Goal: Information Seeking & Learning: Learn about a topic

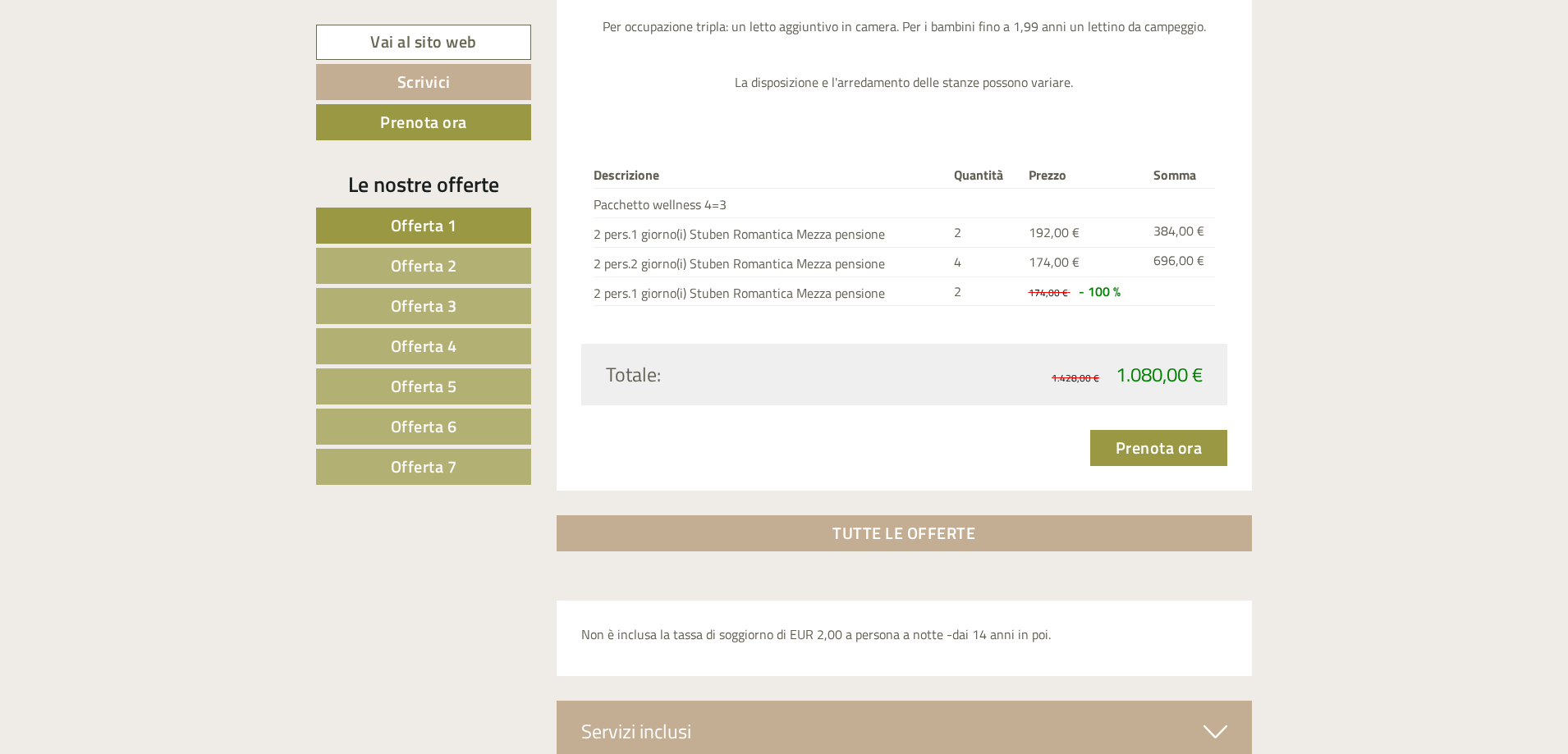
scroll to position [5447, 0]
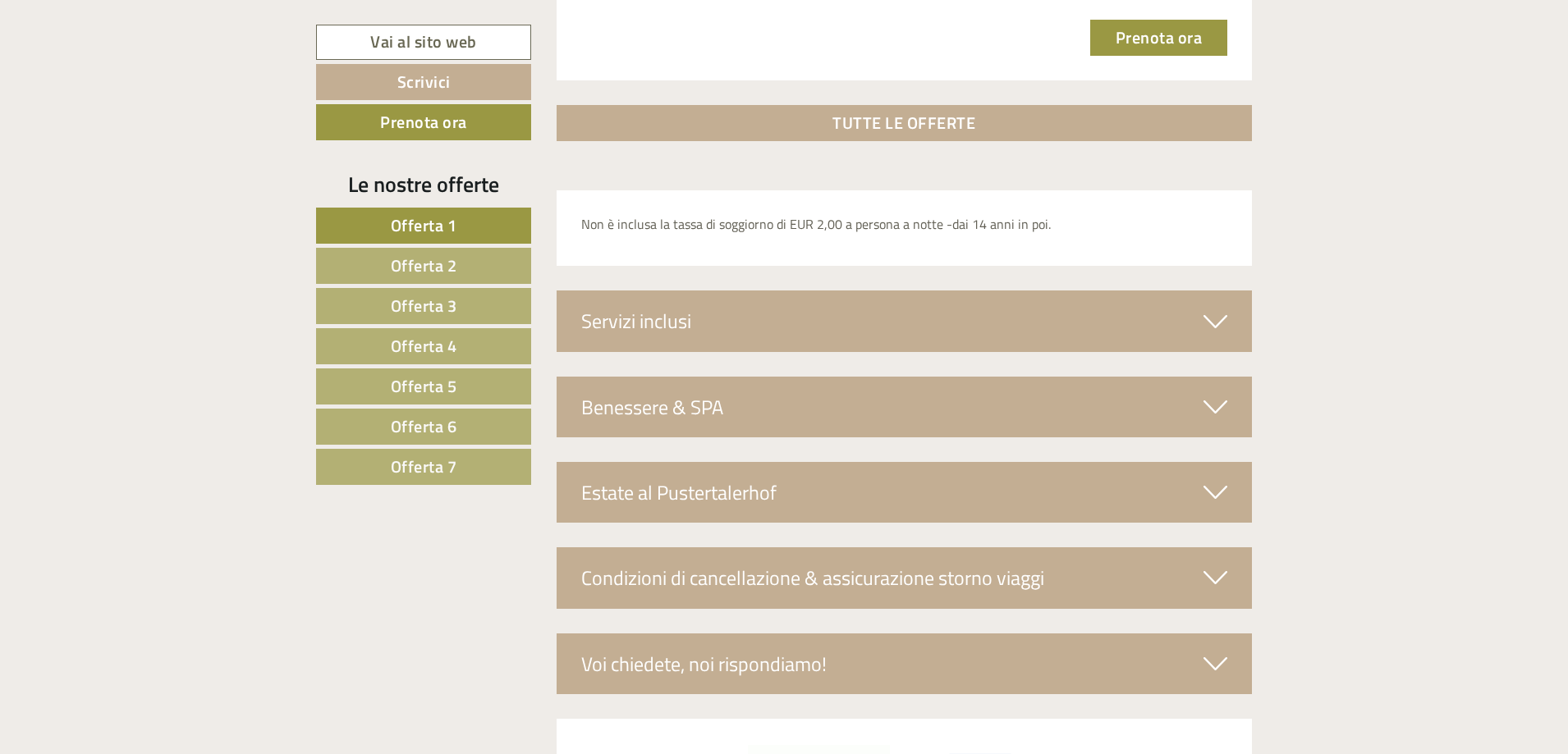
click at [614, 417] on div "Benessere & SPA" at bounding box center [905, 407] width 696 height 61
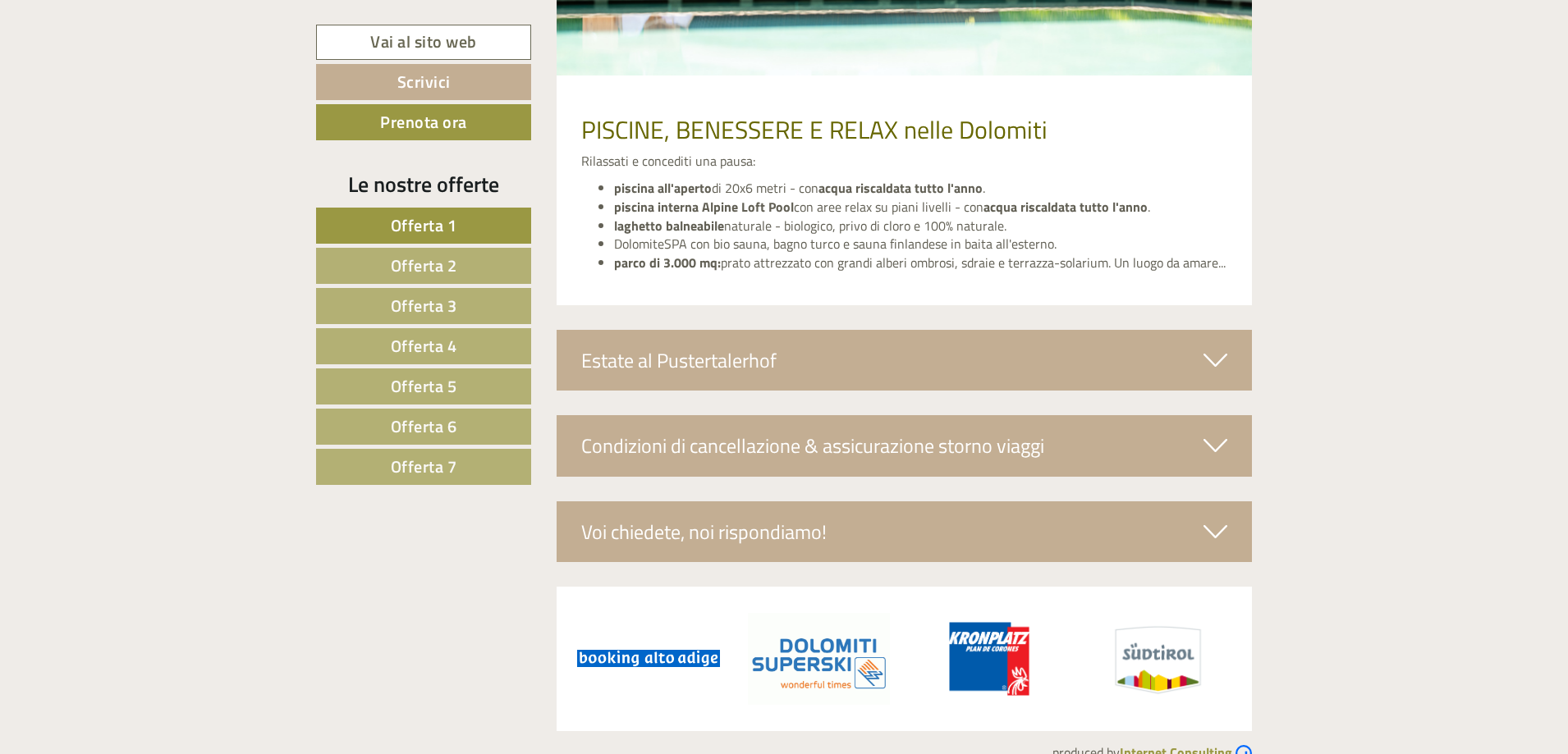
scroll to position [6187, 0]
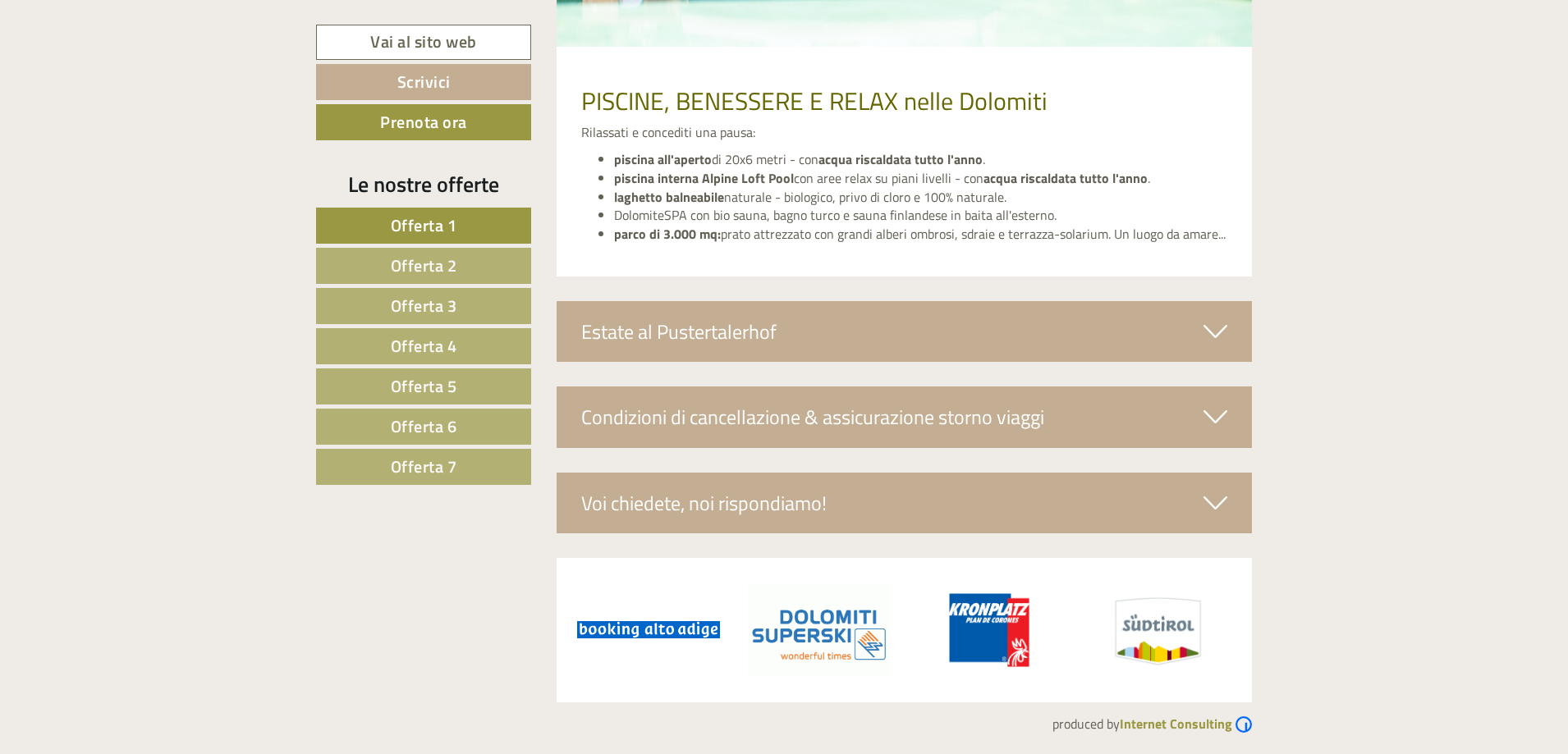
click at [703, 334] on div "Estate al Pustertalerhof" at bounding box center [905, 332] width 696 height 61
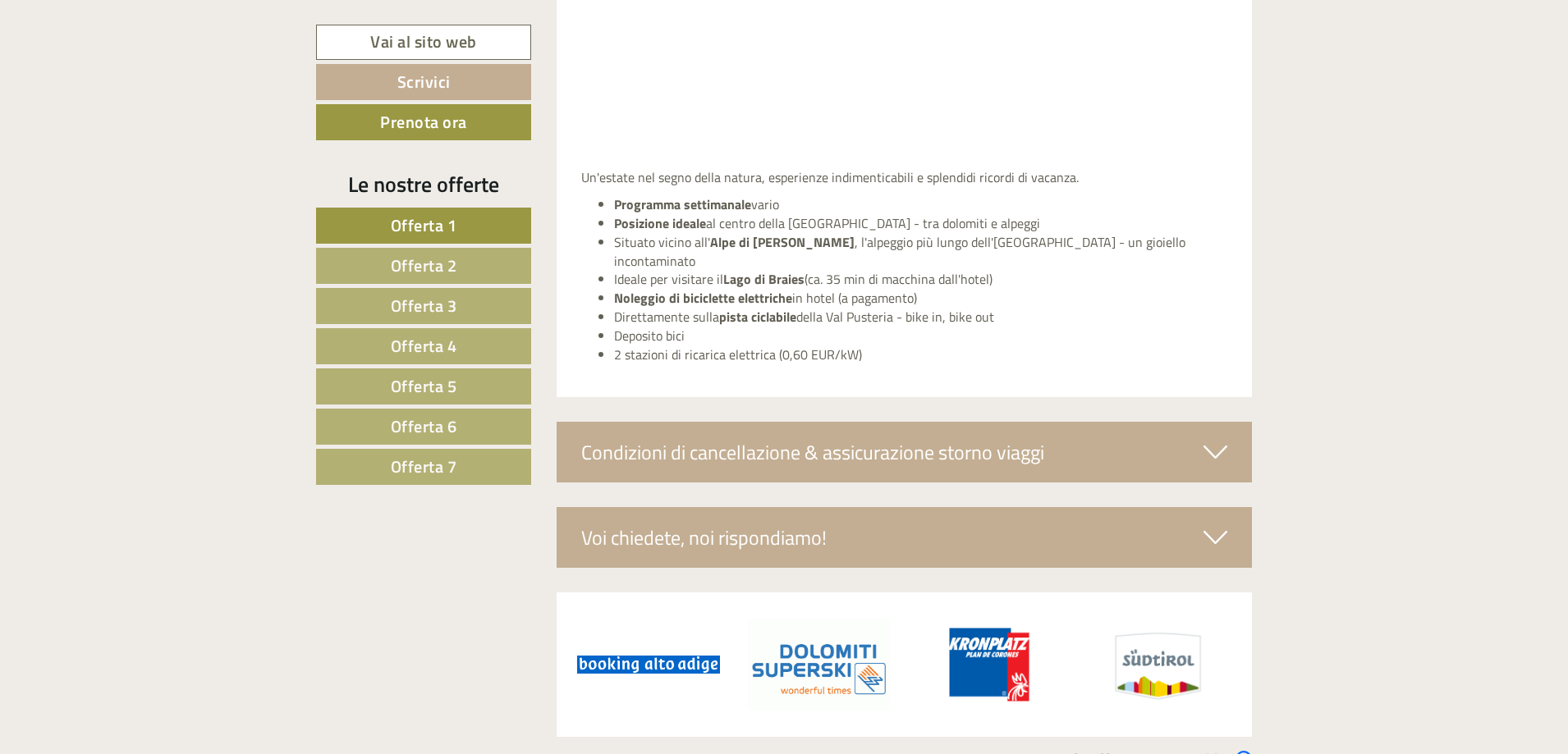
scroll to position [6821, 0]
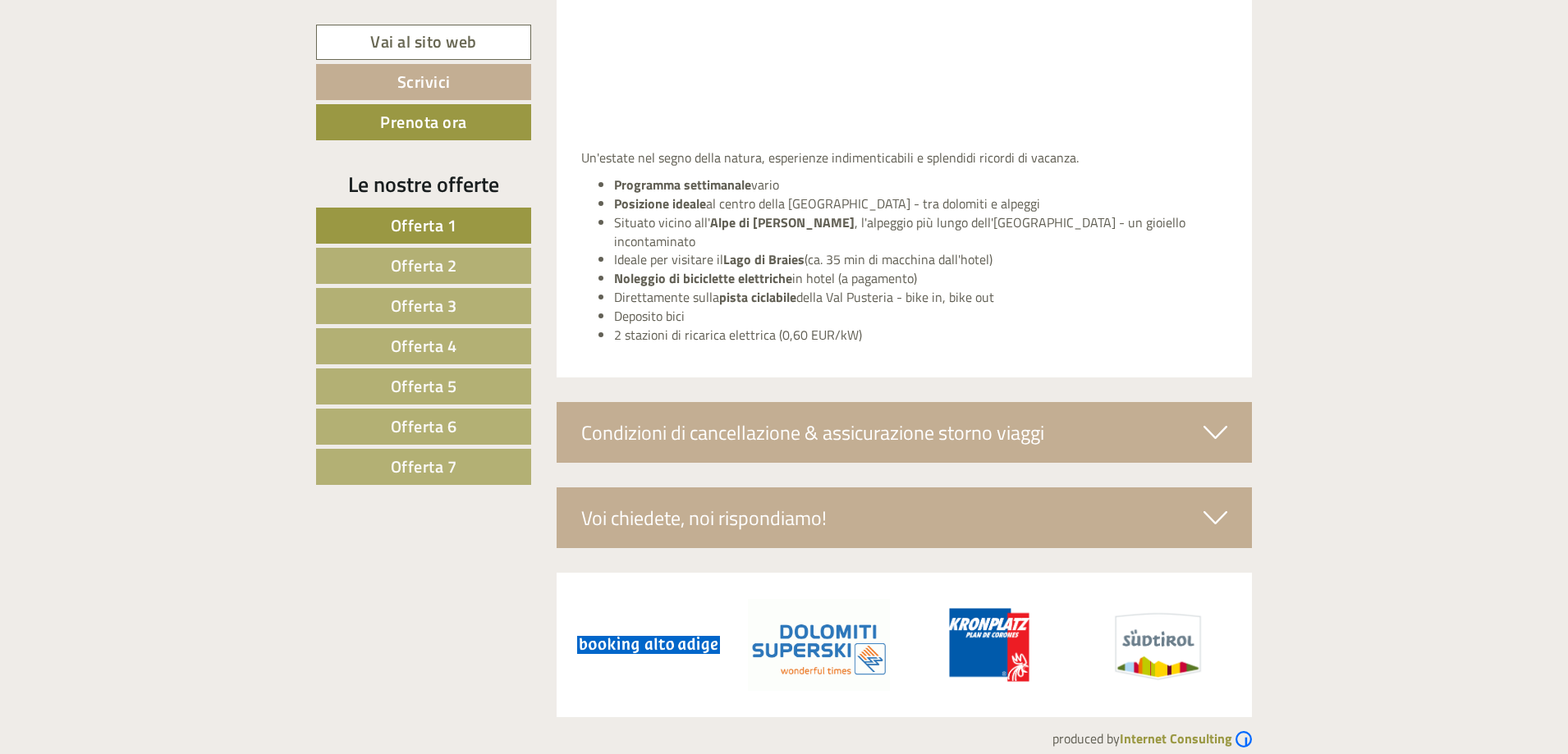
click at [691, 413] on div "Condizioni di cancellazione & assicurazione storno viaggi" at bounding box center [905, 432] width 696 height 61
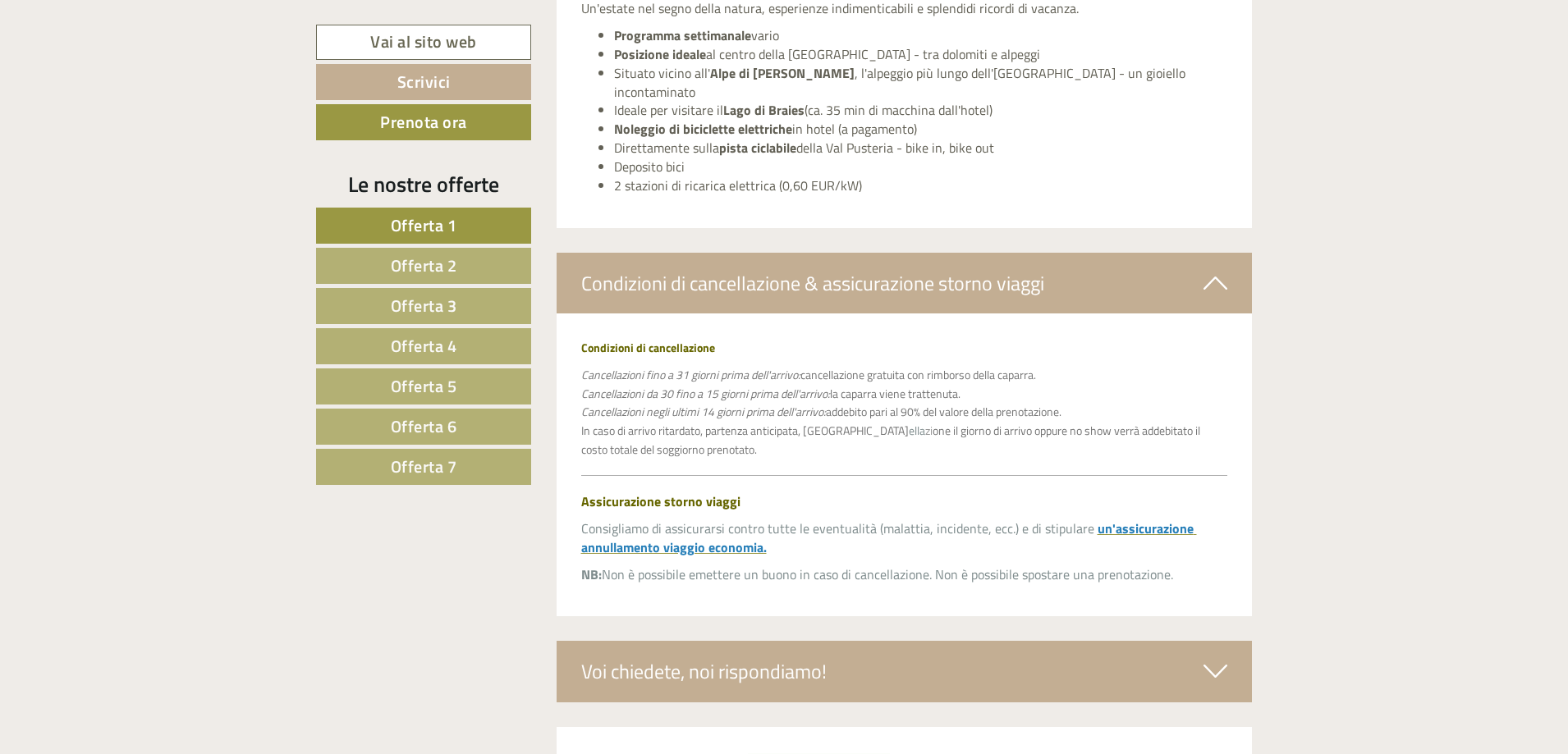
scroll to position [7124, 0]
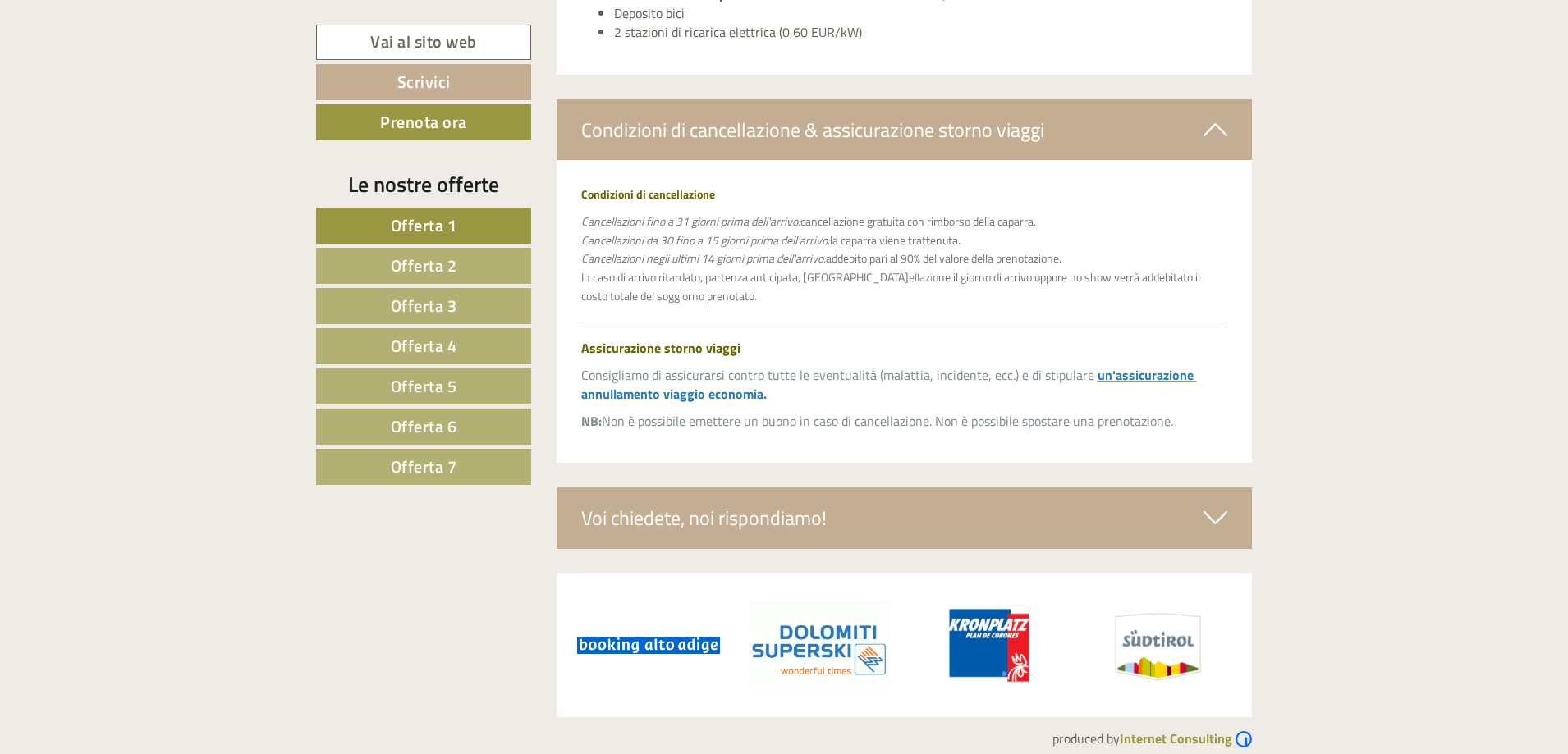
click at [669, 509] on div "Voi chiedete, noi rispondiamo!" at bounding box center [905, 518] width 696 height 61
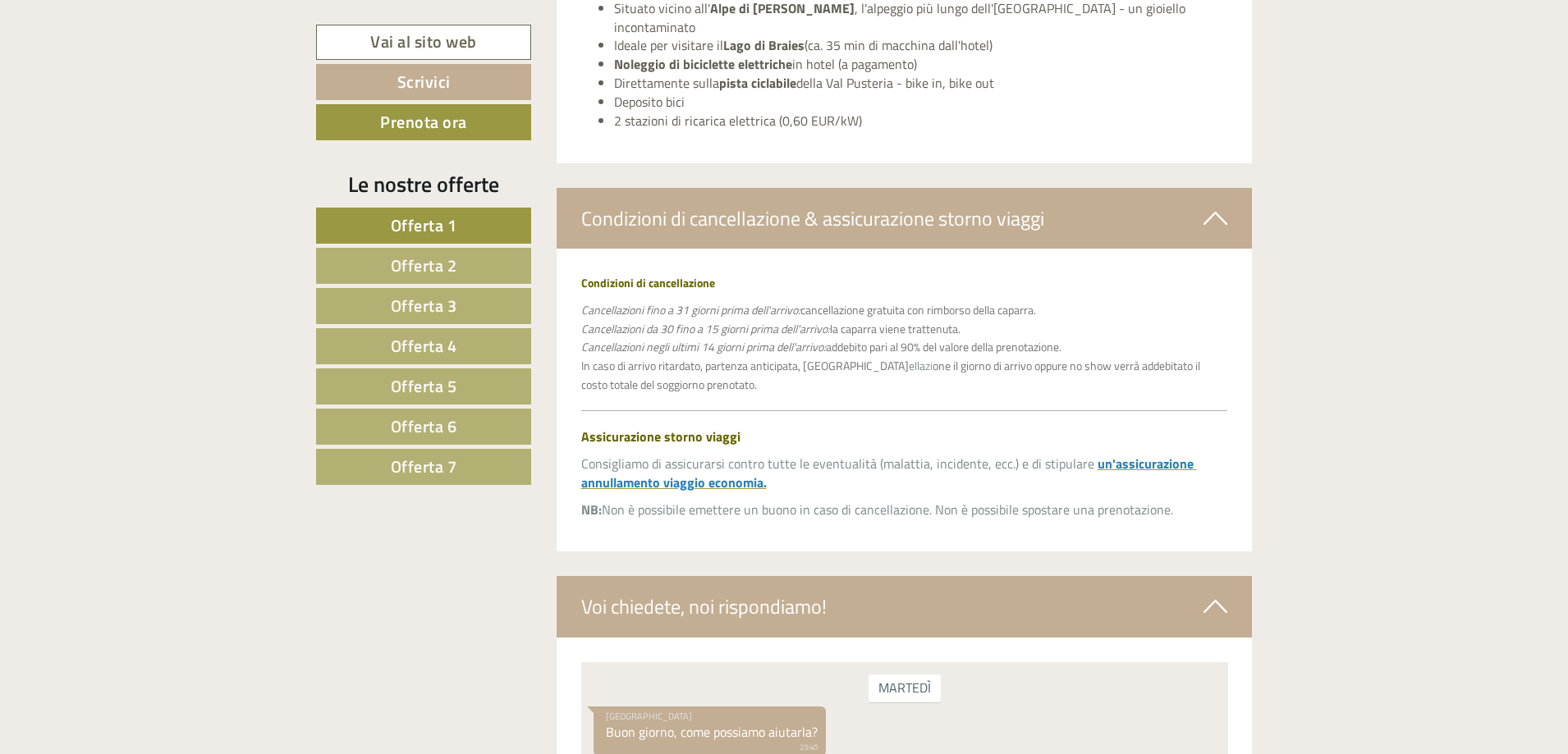
scroll to position [7065, 0]
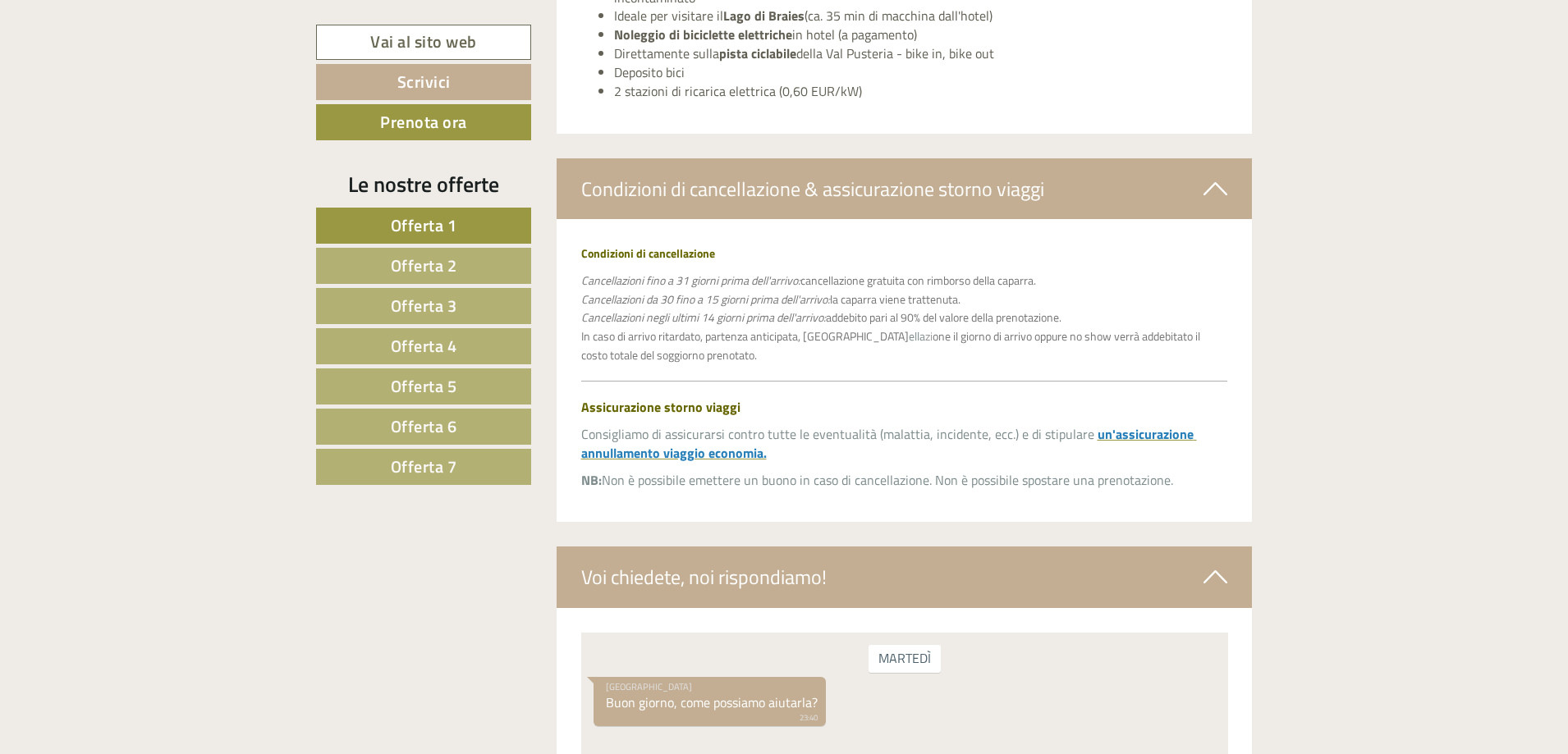
click at [889, 489] on div "Condizioni di cancellazione Cancellazioni fino a 31 giorni prima dell'arrivo: c…" at bounding box center [905, 371] width 696 height 303
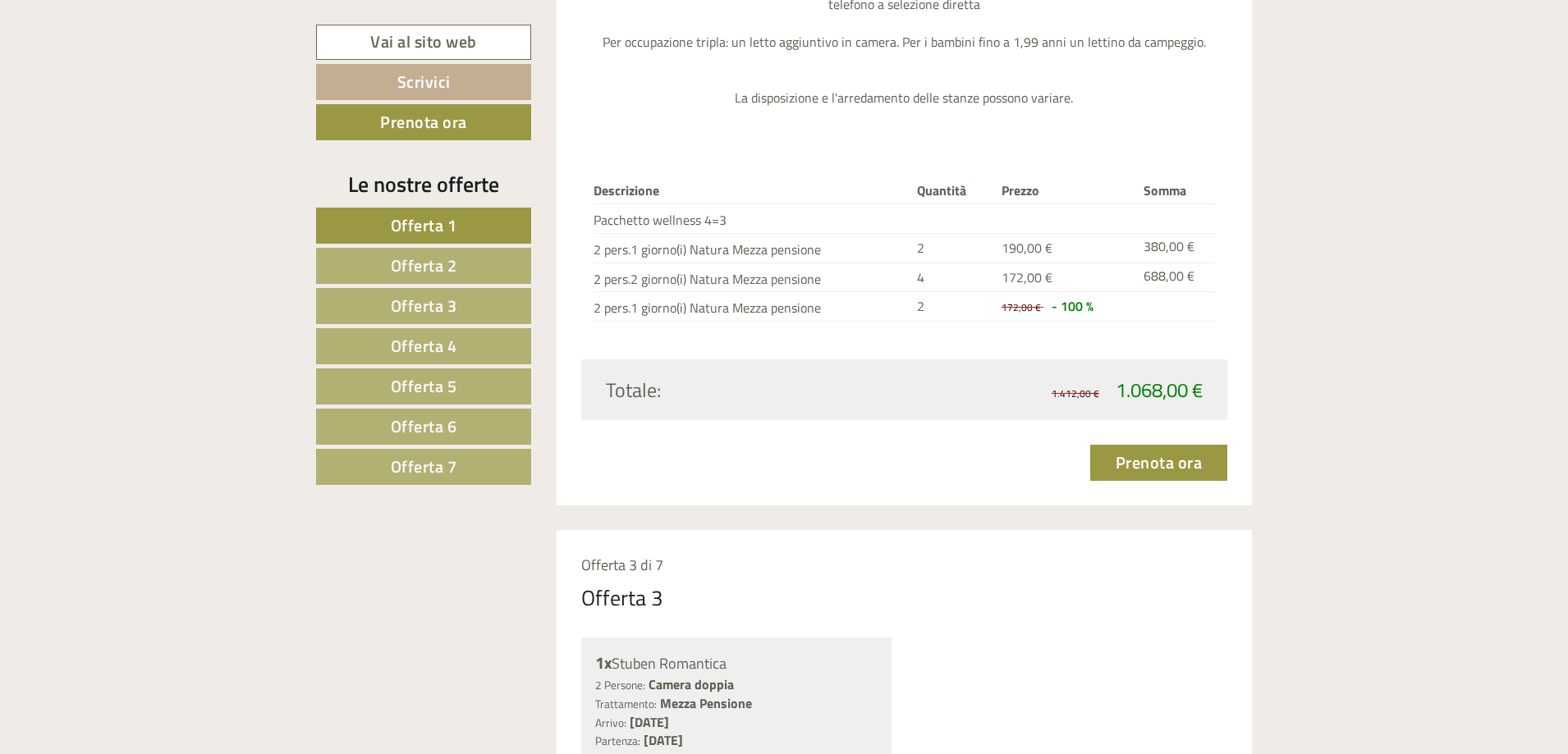
click at [449, 471] on span "Offerta 7" at bounding box center [425, 466] width 67 height 25
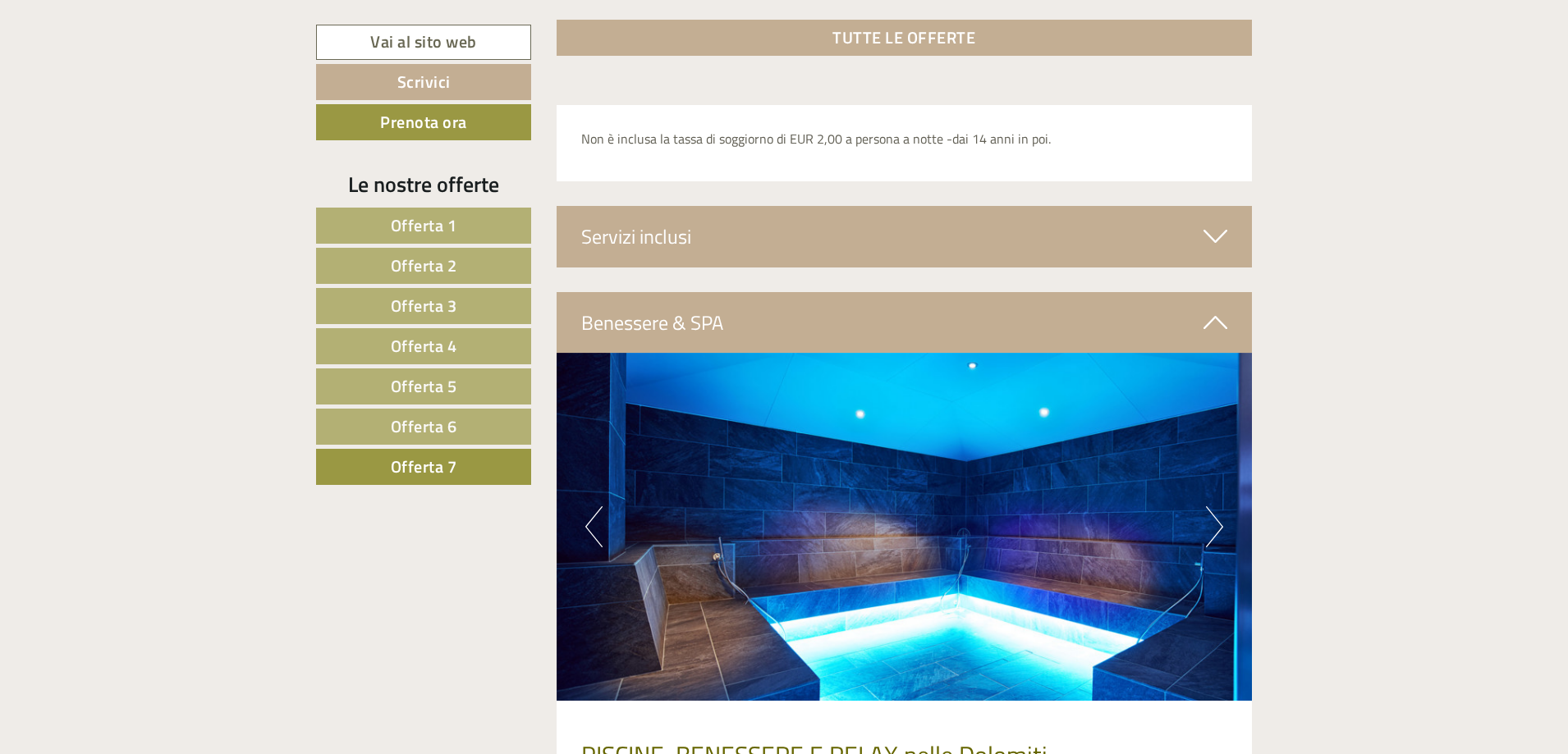
scroll to position [3182, 0]
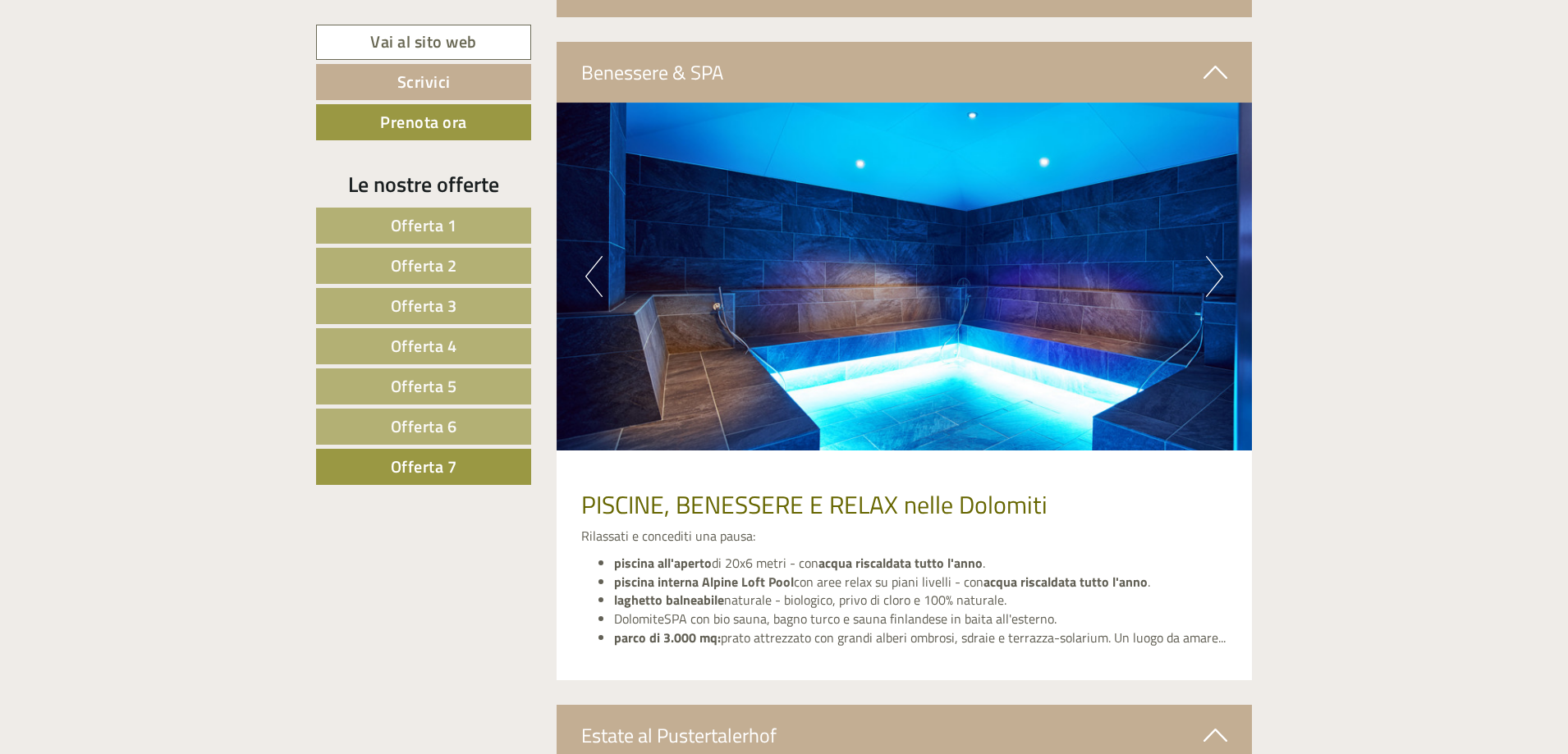
click at [428, 225] on span "Offerta 1" at bounding box center [425, 225] width 67 height 25
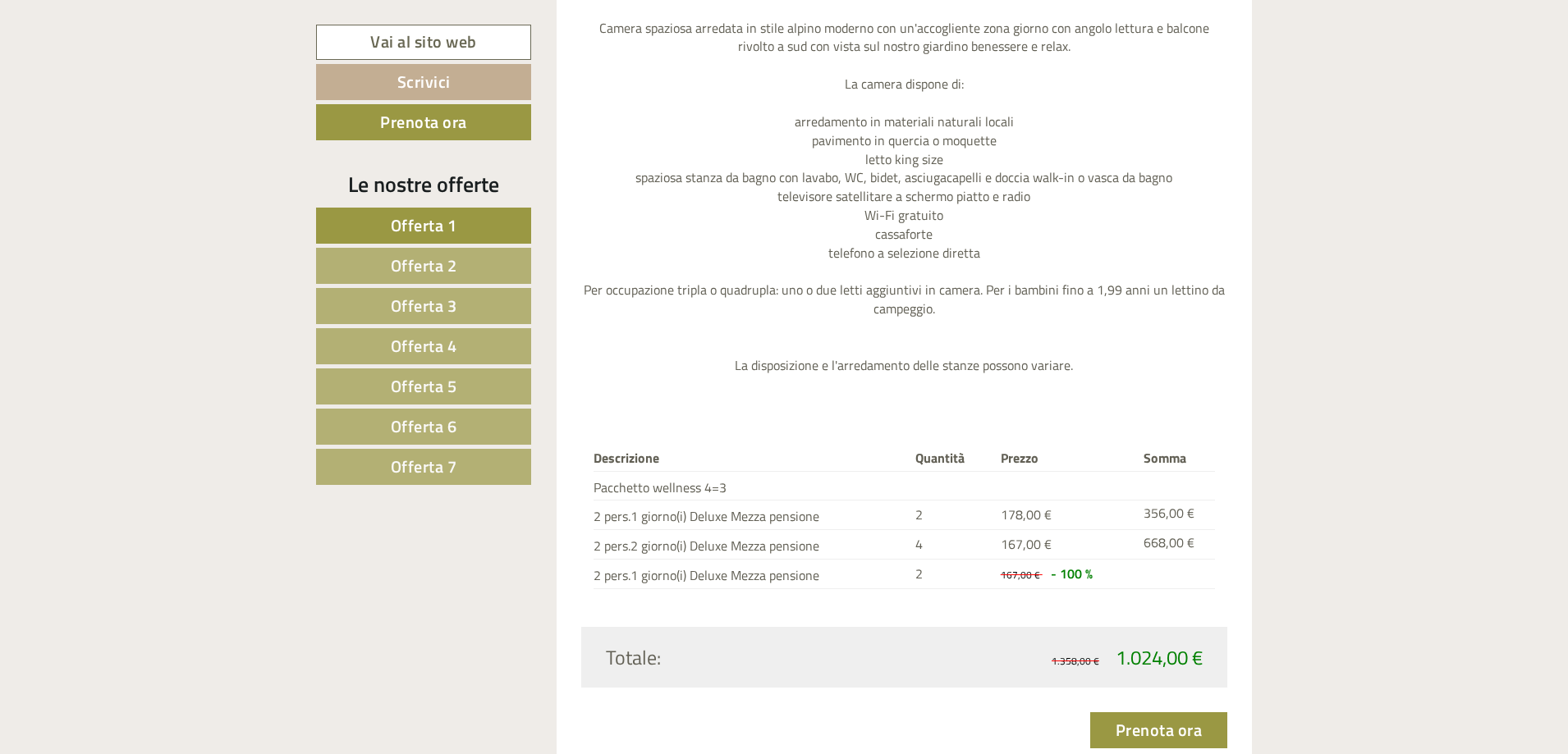
scroll to position [1848, 0]
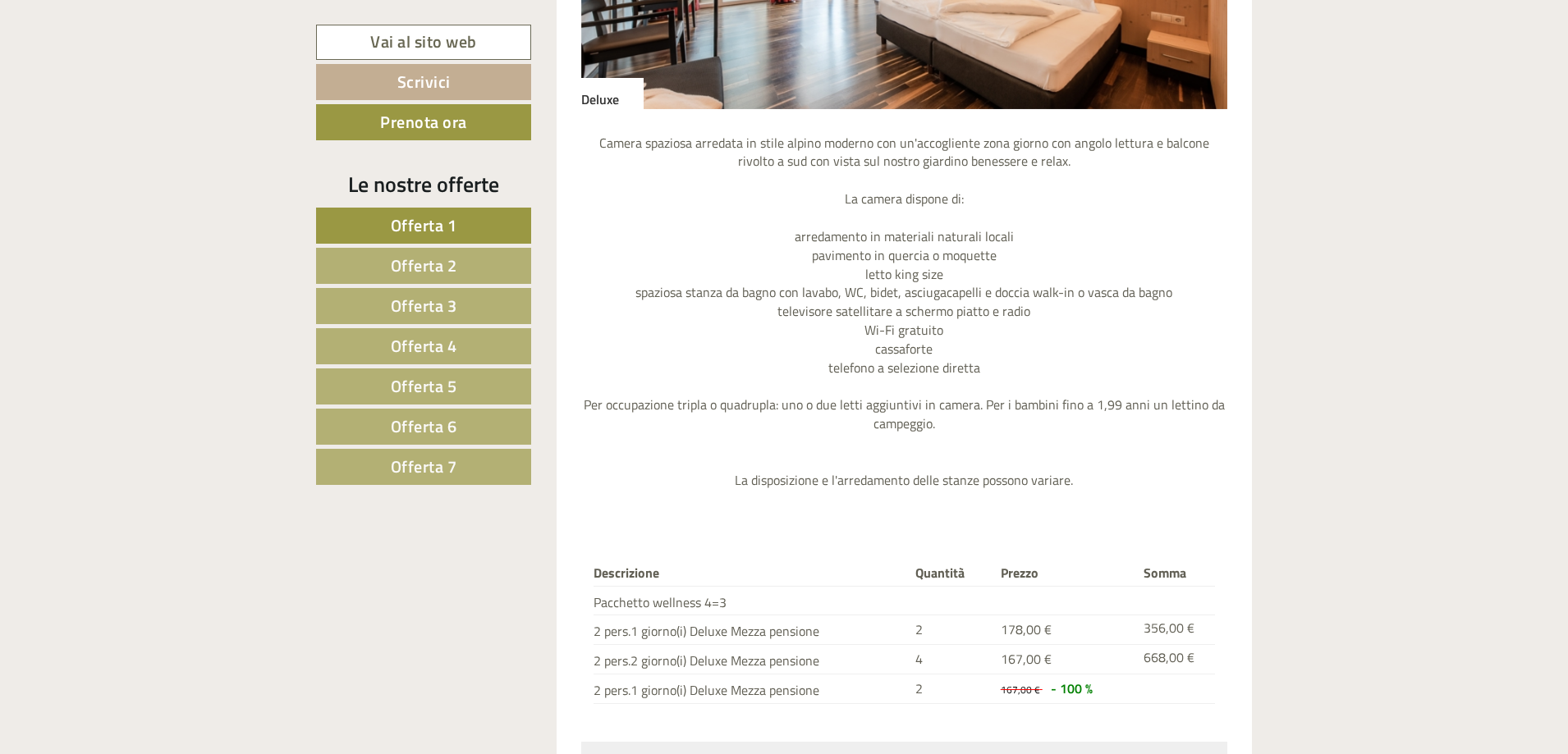
click at [406, 258] on span "Offerta 2" at bounding box center [425, 266] width 67 height 25
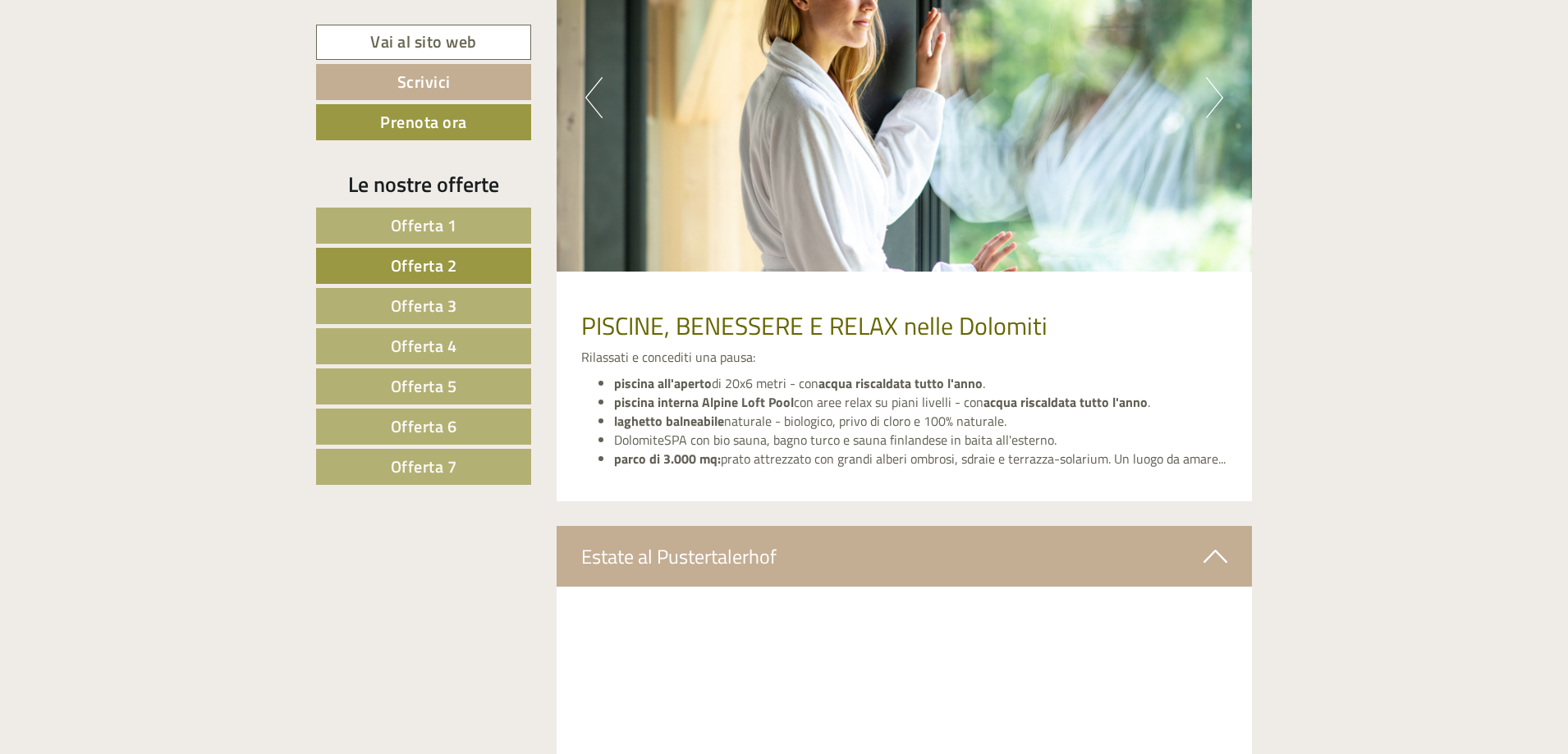
scroll to position [3510, 0]
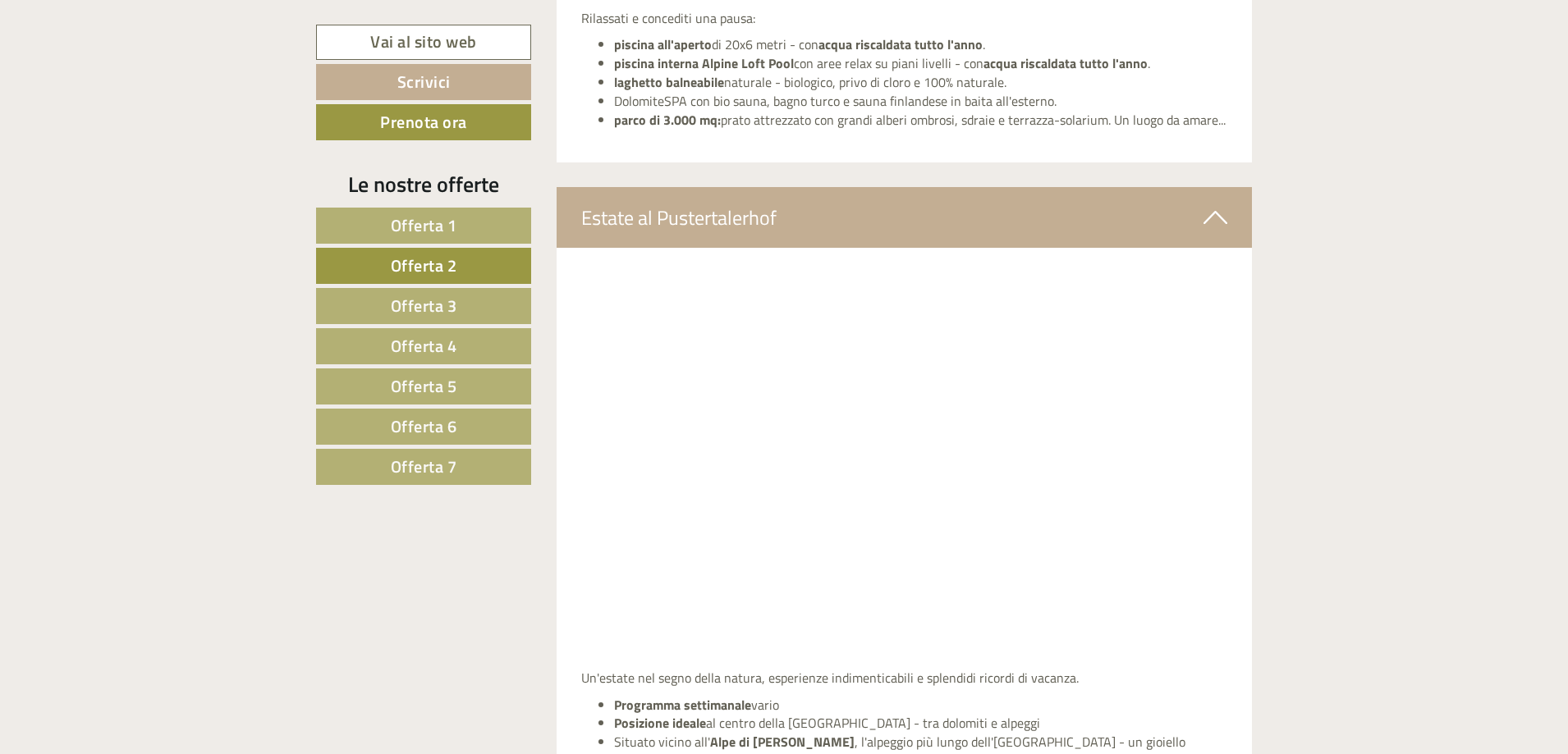
click at [388, 296] on link "Offerta 3" at bounding box center [424, 306] width 215 height 36
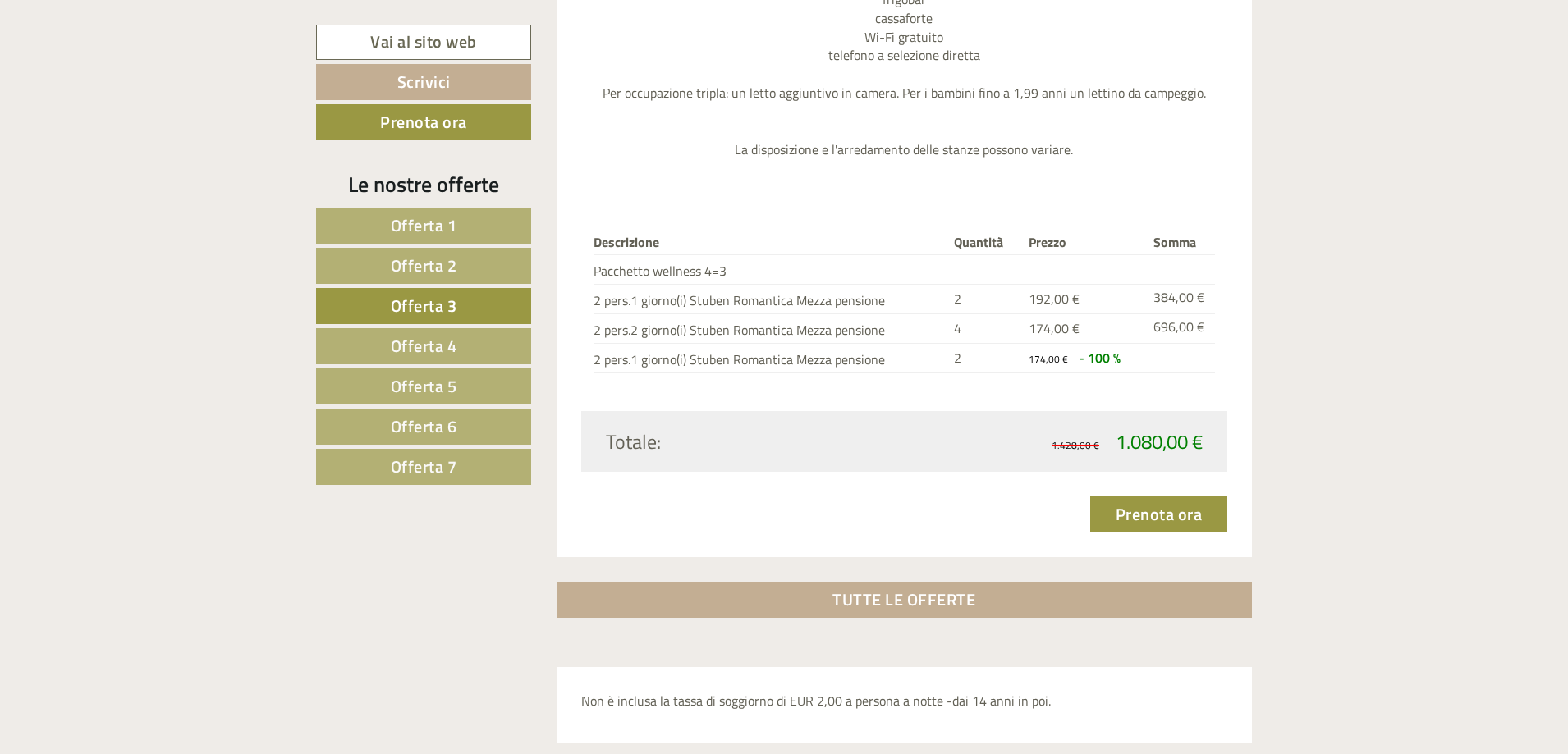
scroll to position [2361, 0]
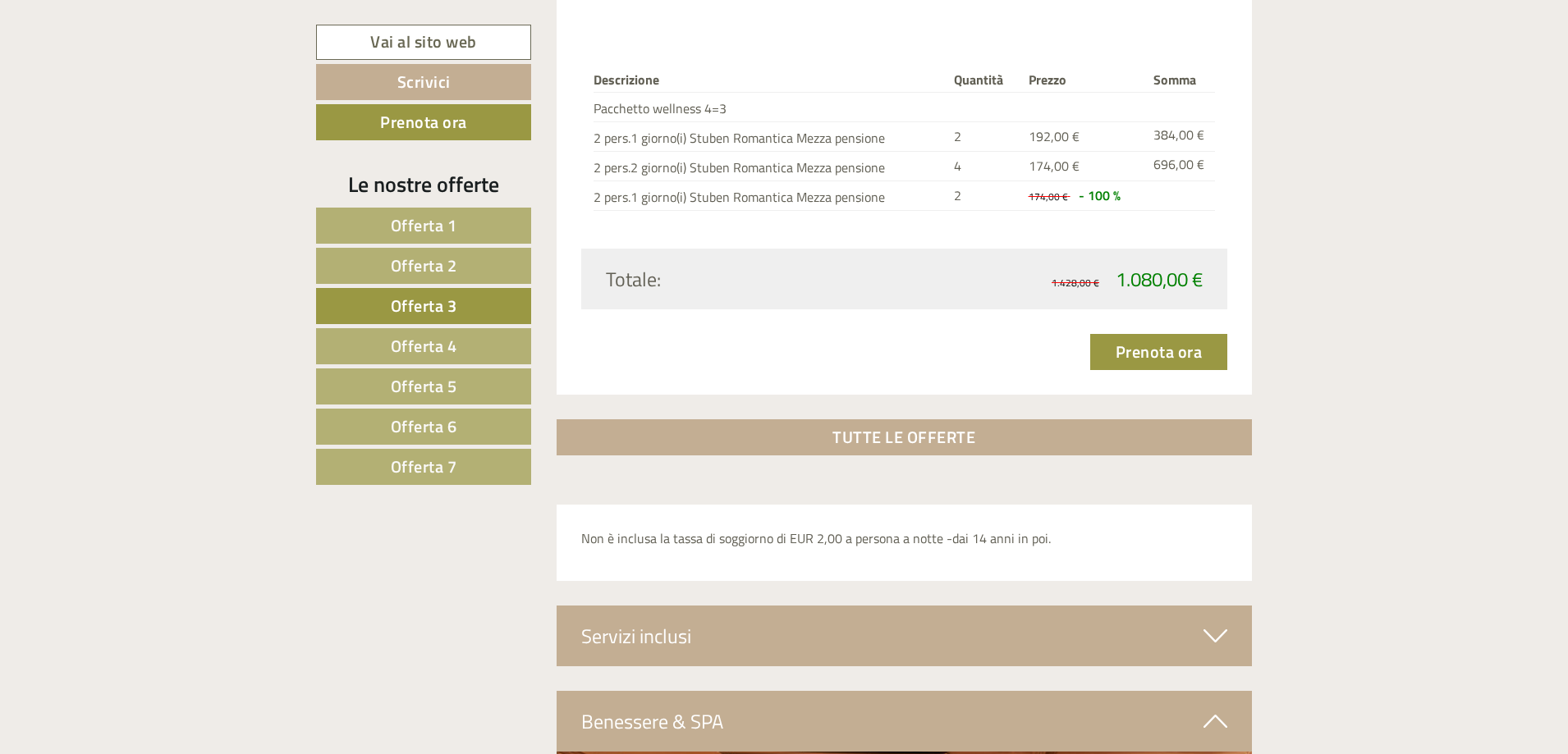
click at [378, 342] on link "Offerta 4" at bounding box center [424, 346] width 215 height 36
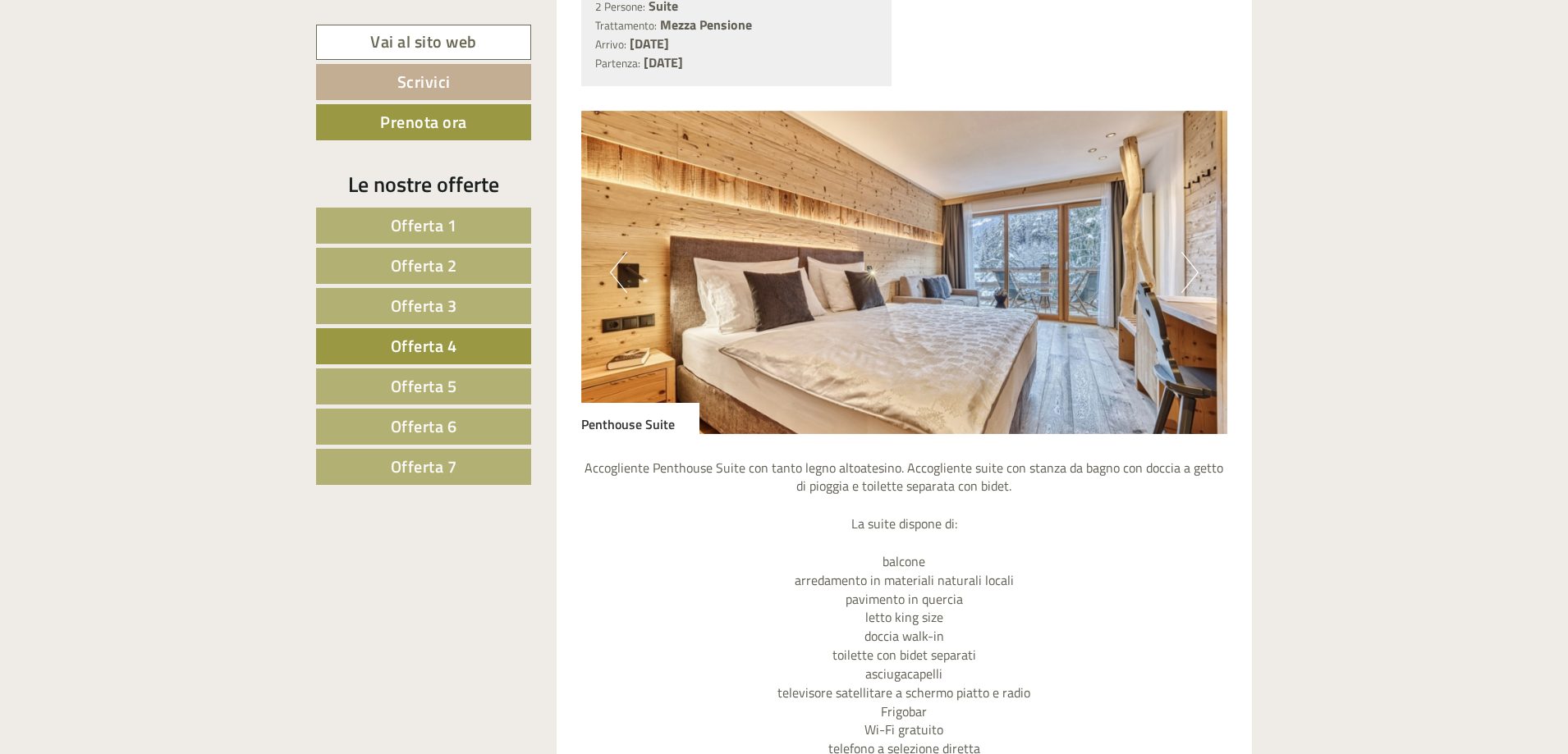
scroll to position [1458, 0]
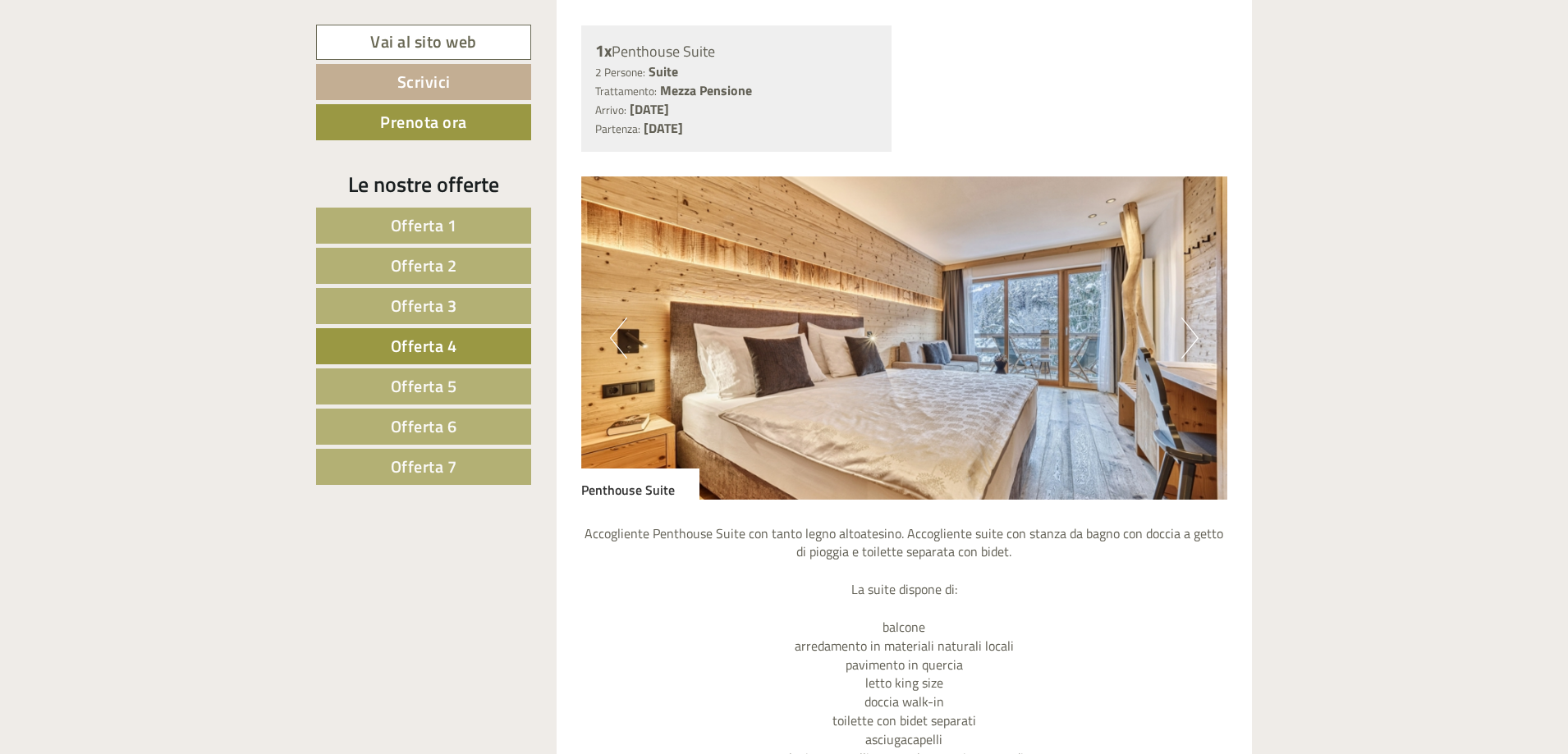
click at [1199, 346] on img at bounding box center [904, 337] width 647 height 324
click at [1187, 338] on button "Next" at bounding box center [1190, 338] width 18 height 41
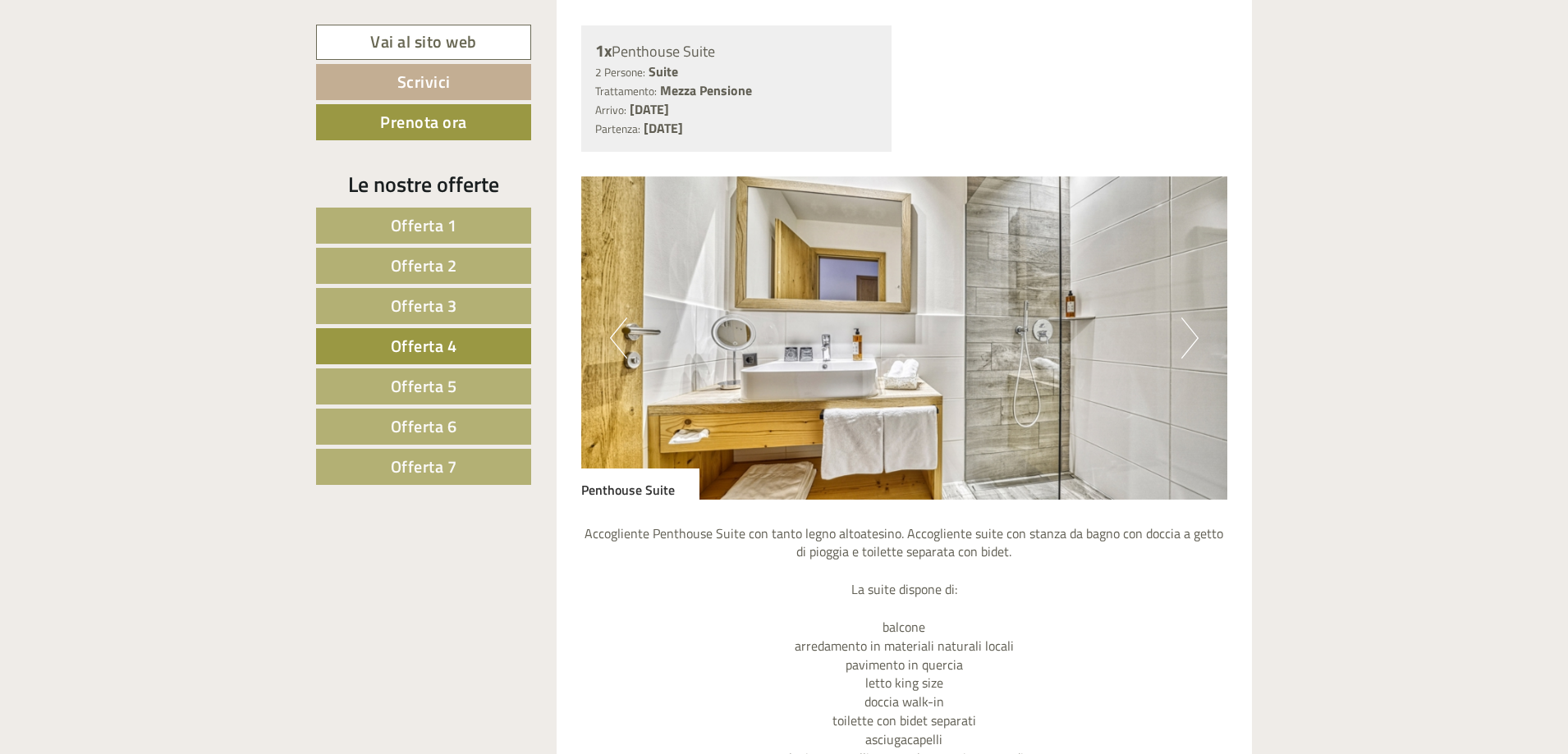
click at [1190, 334] on button "Next" at bounding box center [1190, 338] width 18 height 41
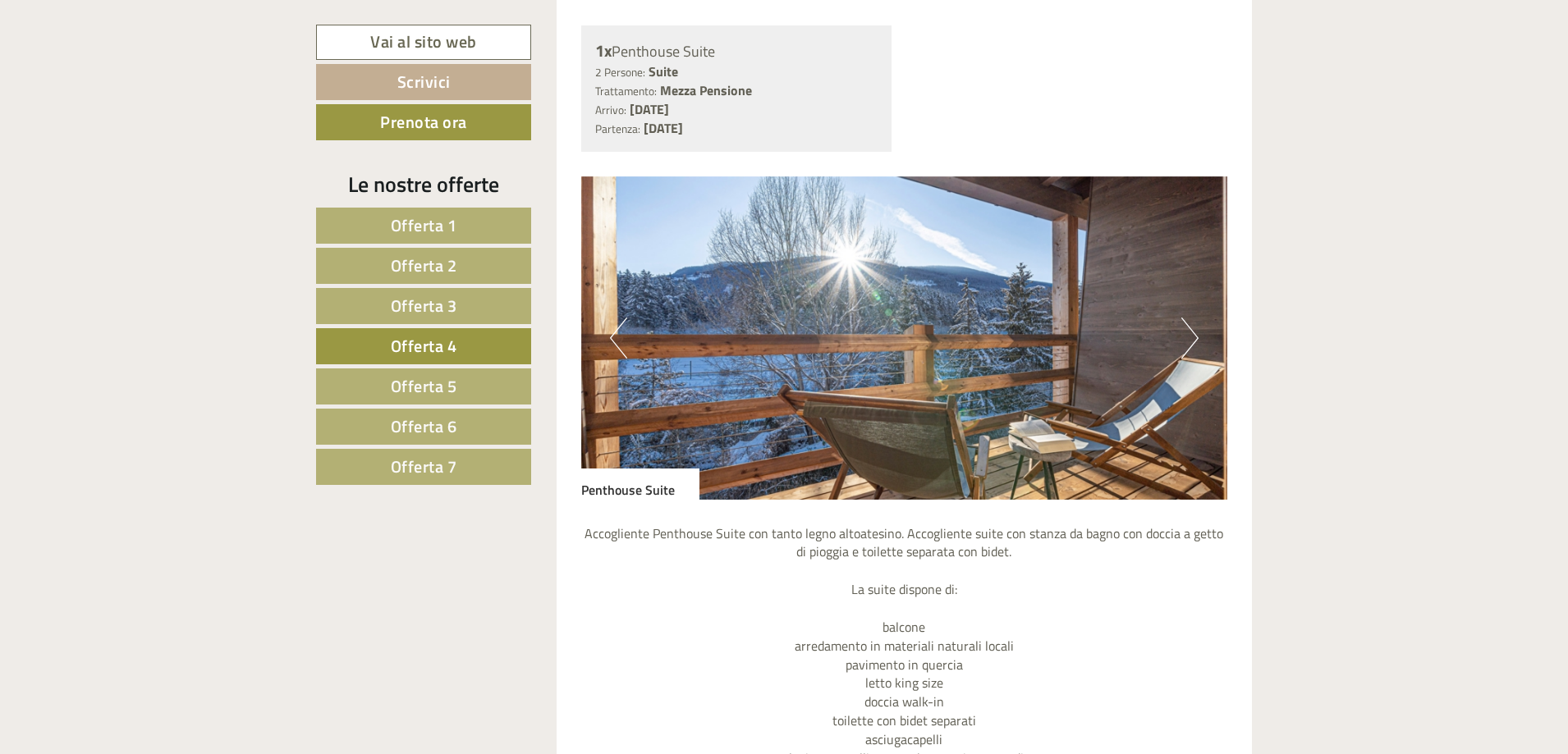
click at [1190, 334] on button "Next" at bounding box center [1190, 338] width 18 height 41
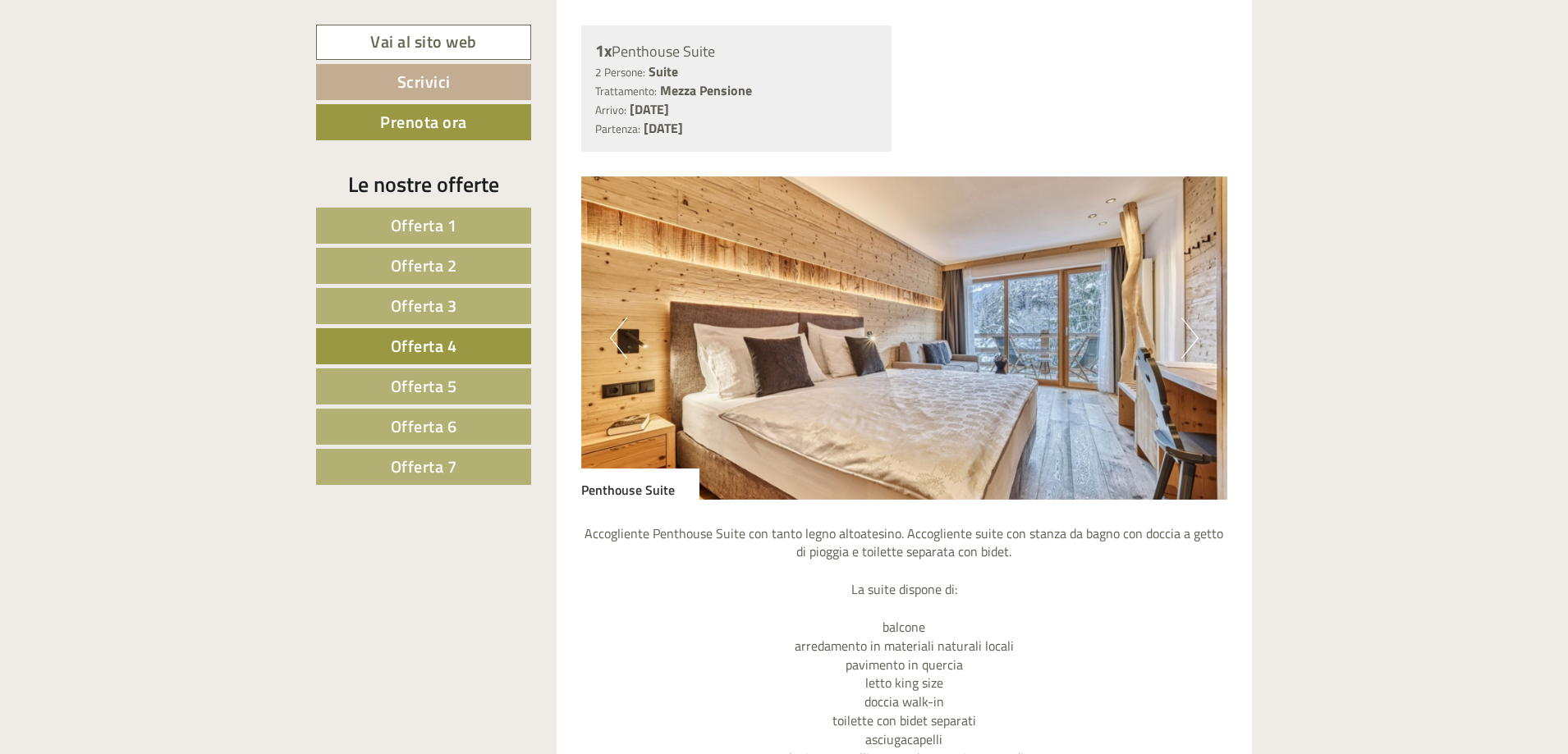
click at [1190, 334] on button "Next" at bounding box center [1190, 338] width 18 height 41
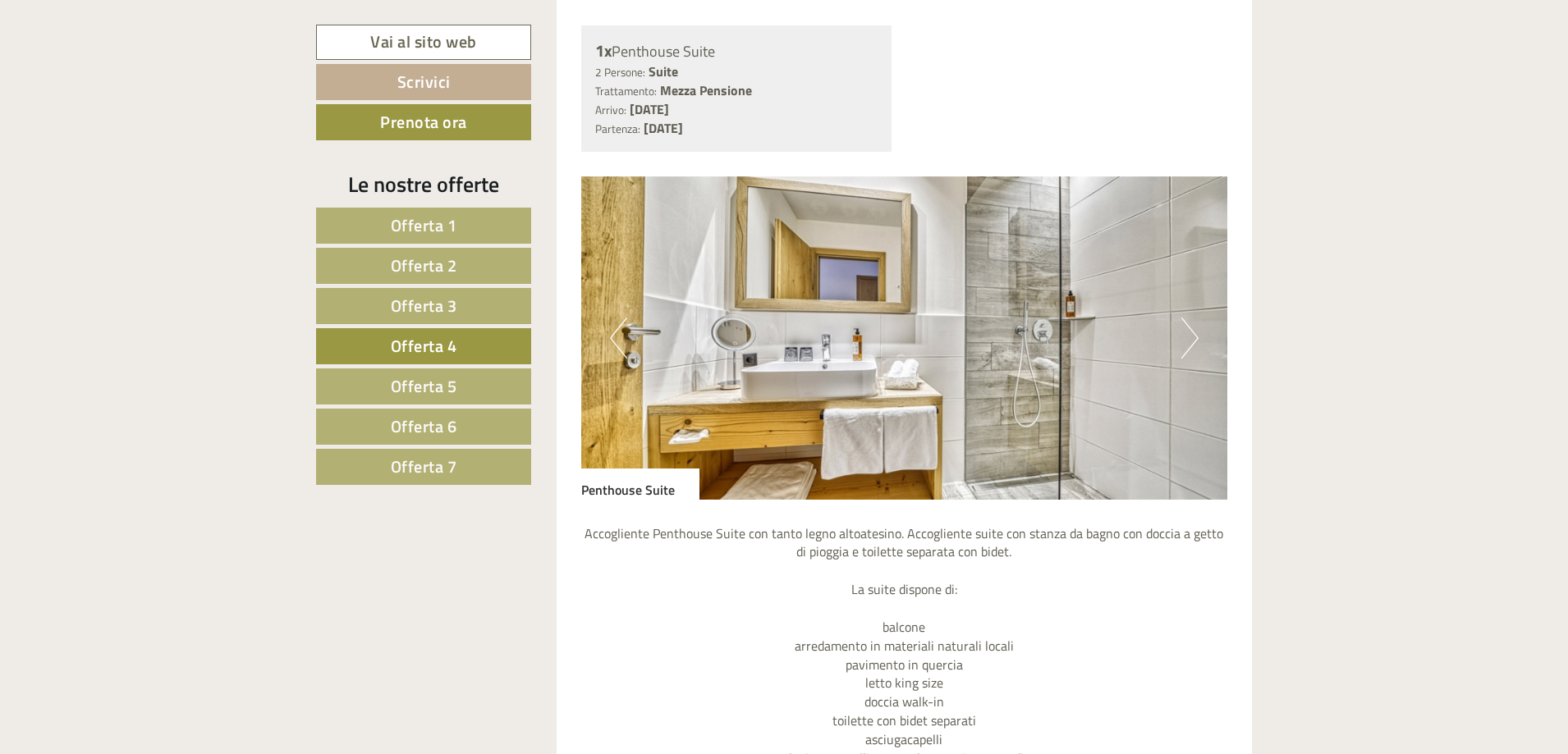
click at [1190, 334] on button "Next" at bounding box center [1190, 338] width 18 height 41
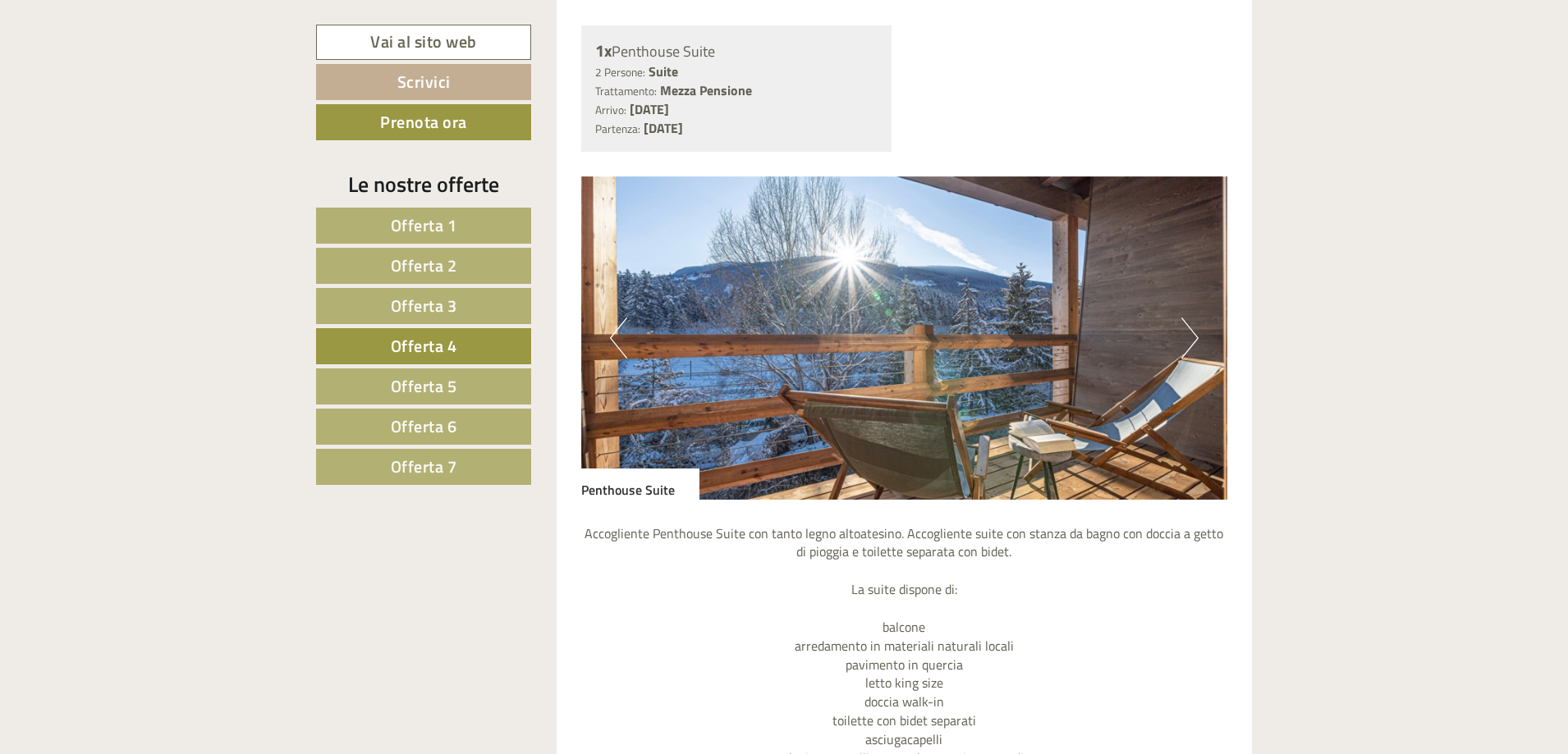
click at [1190, 334] on button "Next" at bounding box center [1190, 338] width 18 height 41
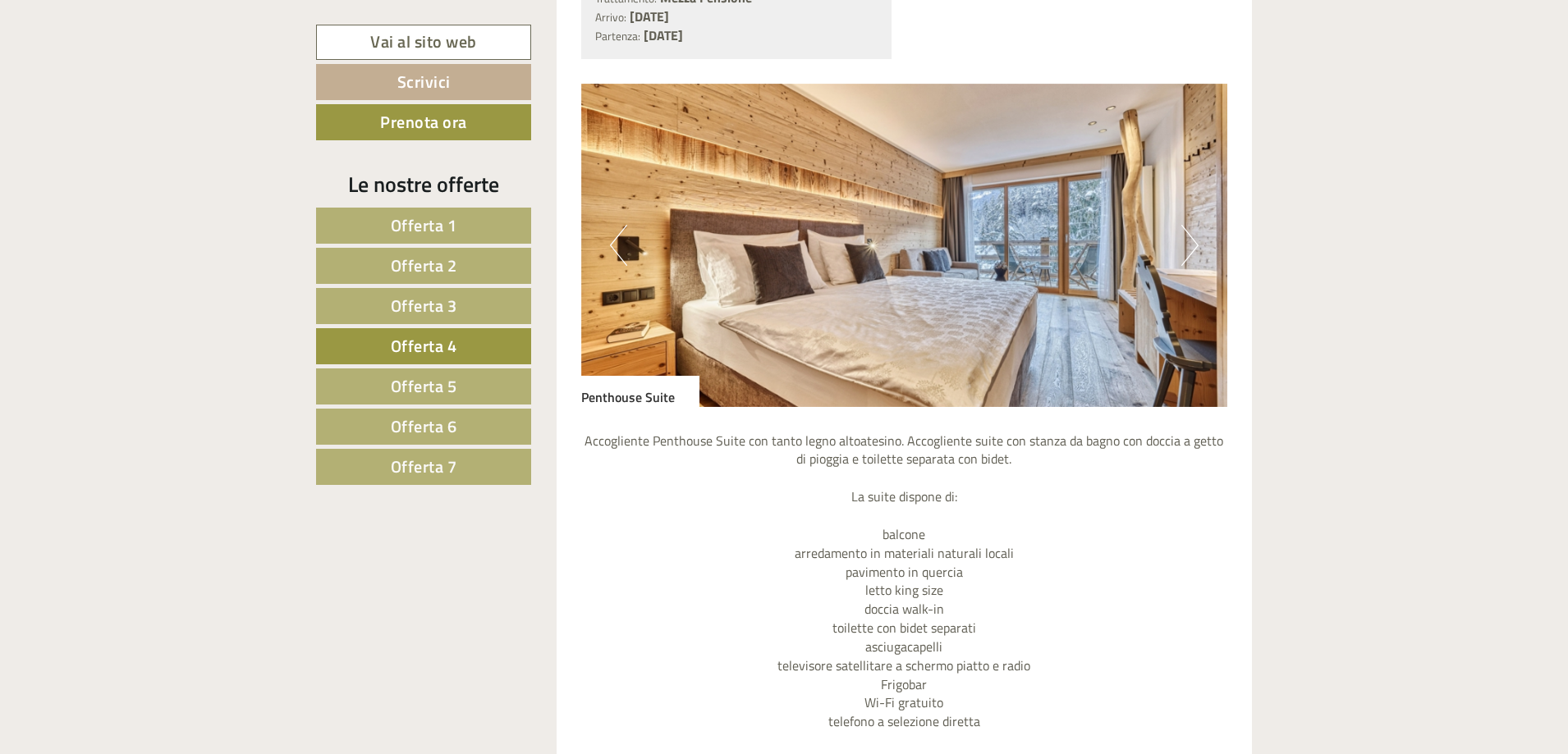
scroll to position [1950, 0]
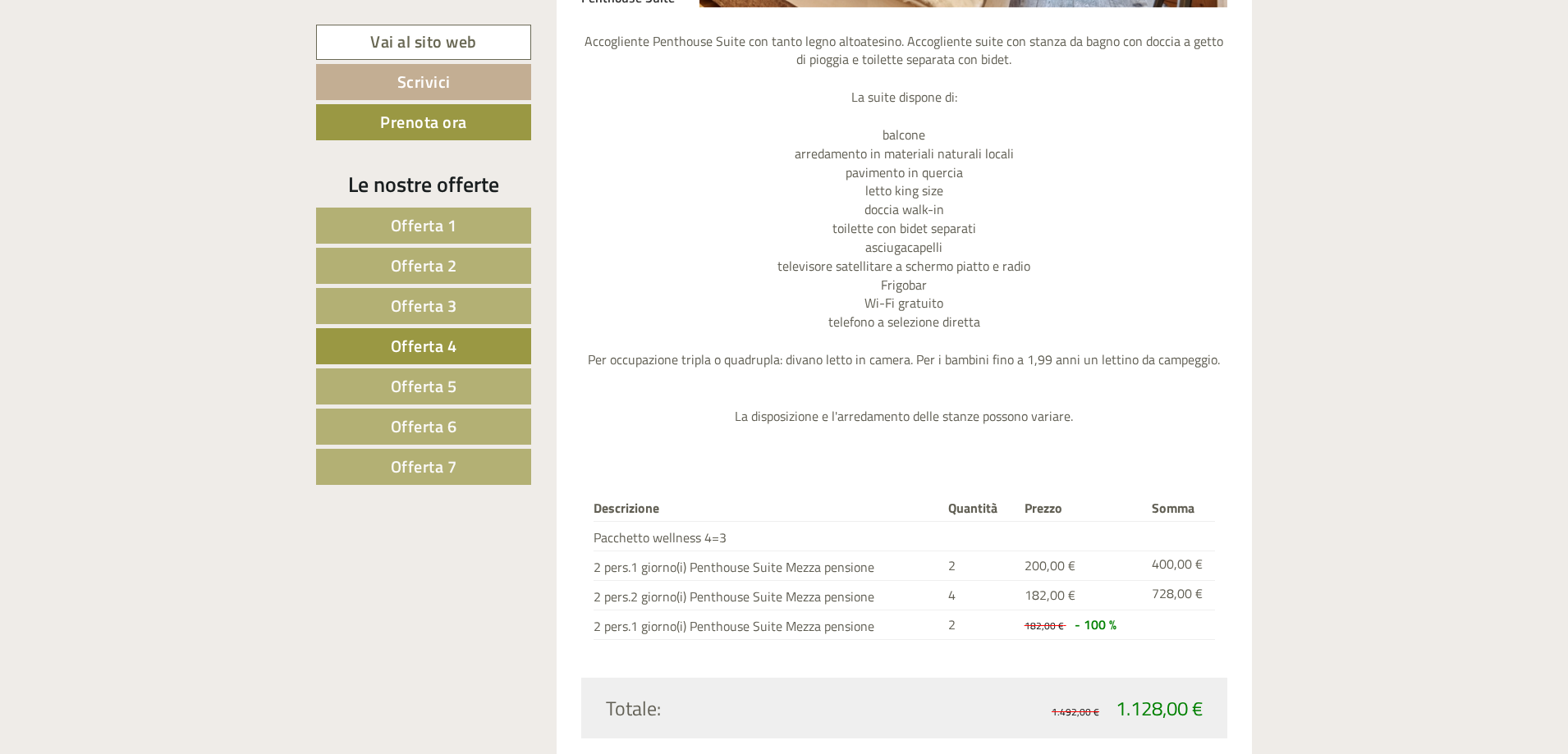
click at [699, 404] on p "Accogliente Penthouse Suite con tanto legno altoatesino. Accogliente suite con …" at bounding box center [904, 229] width 647 height 394
click at [1031, 401] on p "Accogliente Penthouse Suite con tanto legno altoatesino. Accogliente suite con …" at bounding box center [904, 229] width 647 height 394
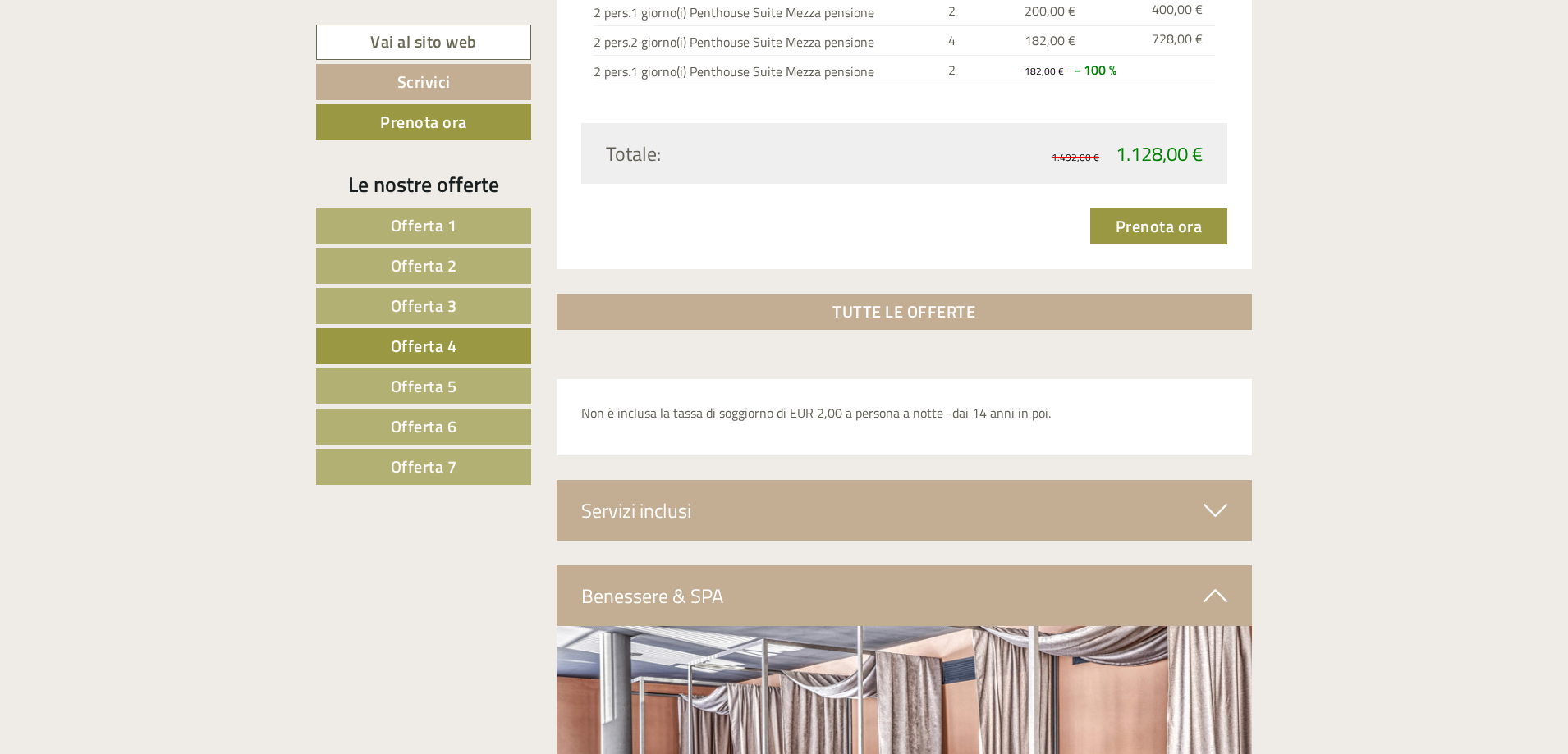
scroll to position [2854, 0]
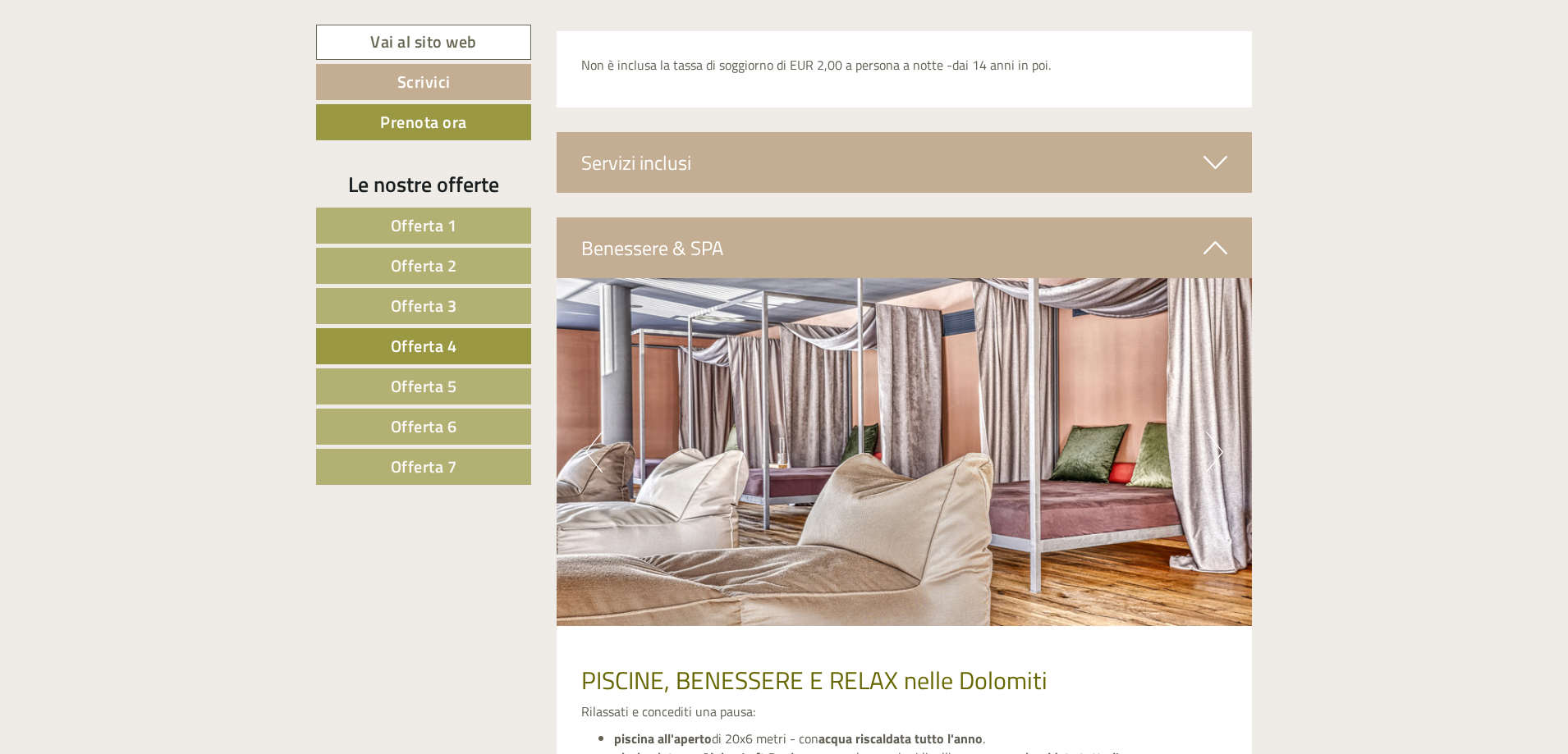
click at [403, 391] on span "Offerta 5" at bounding box center [425, 386] width 67 height 25
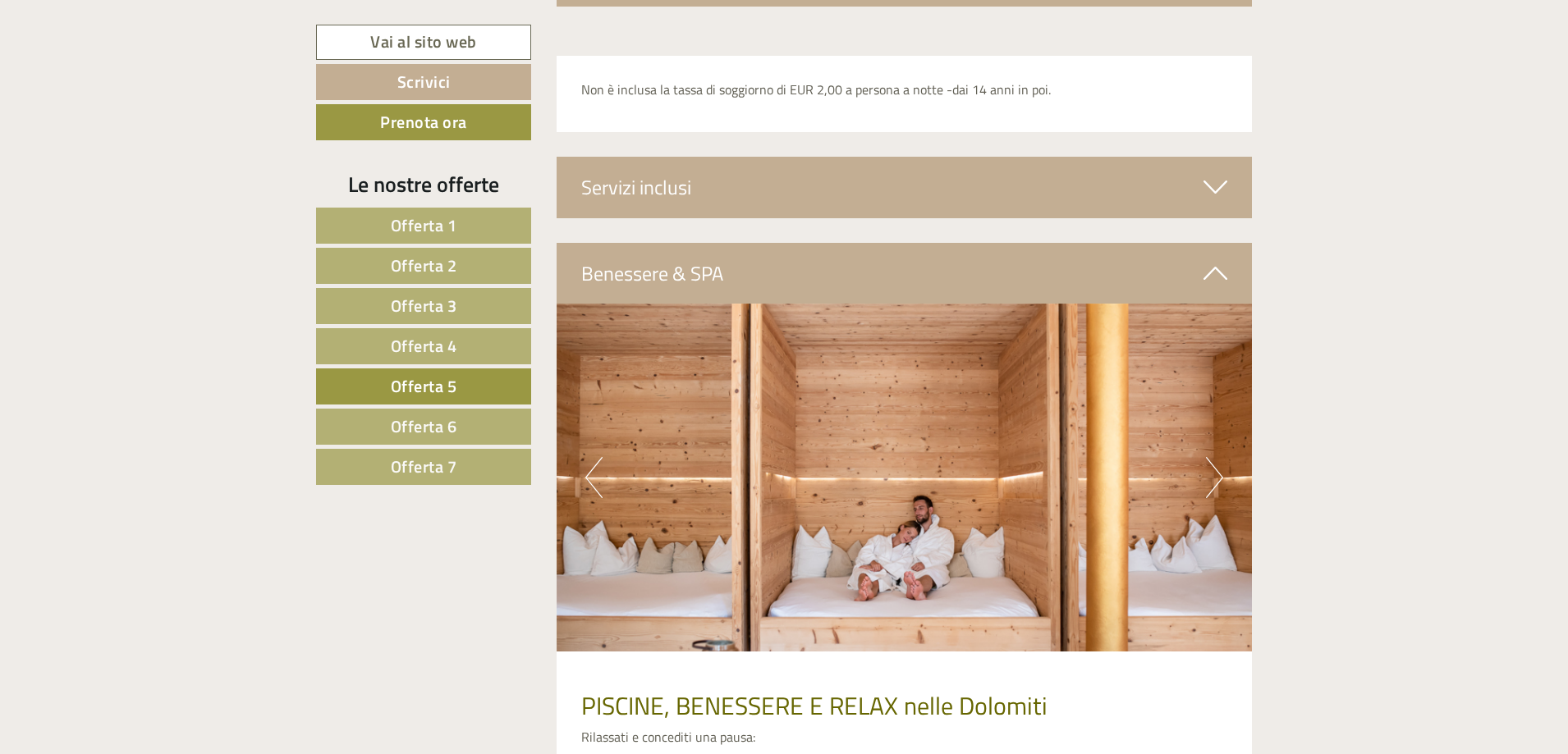
scroll to position [3182, 0]
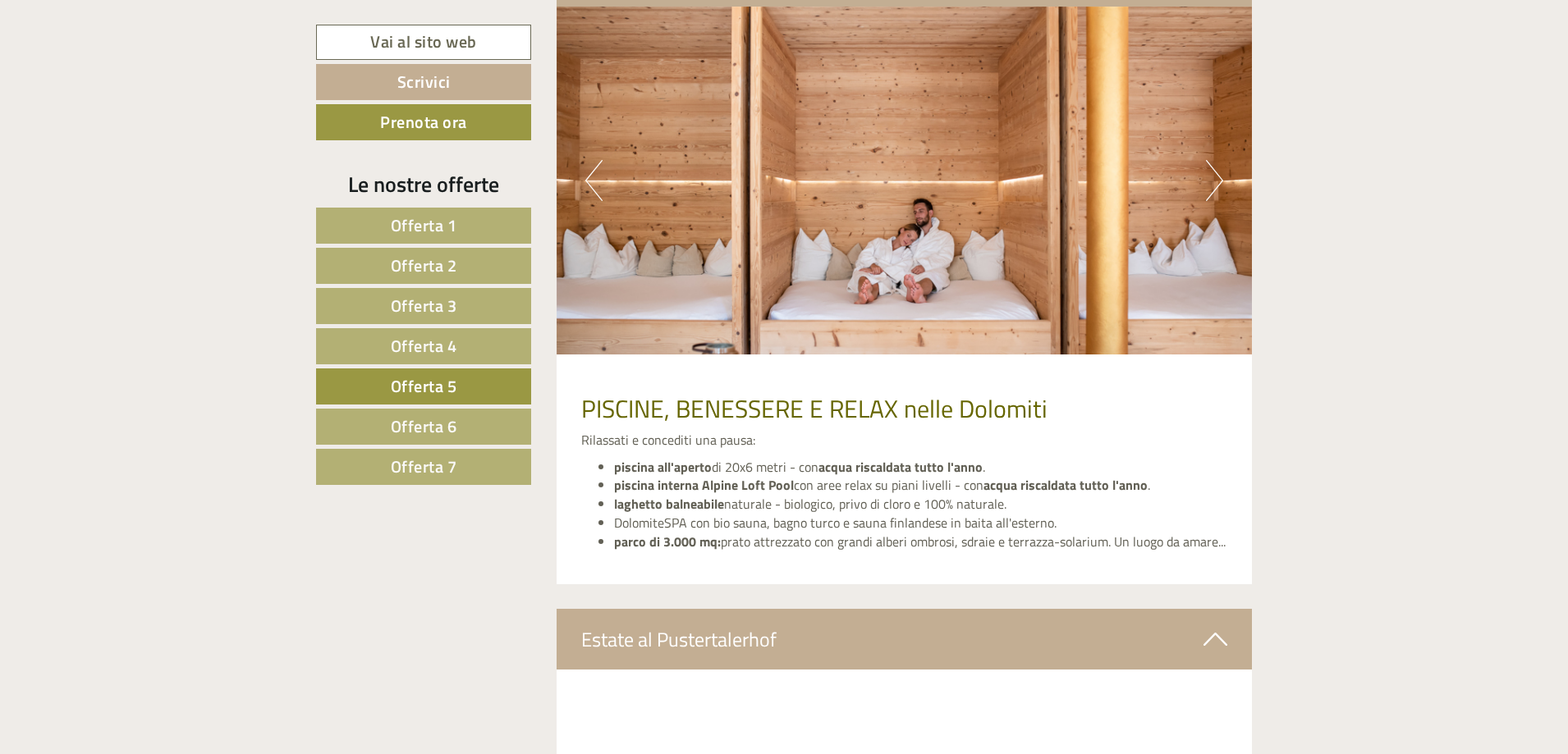
click at [380, 427] on link "Offerta 6" at bounding box center [424, 426] width 215 height 36
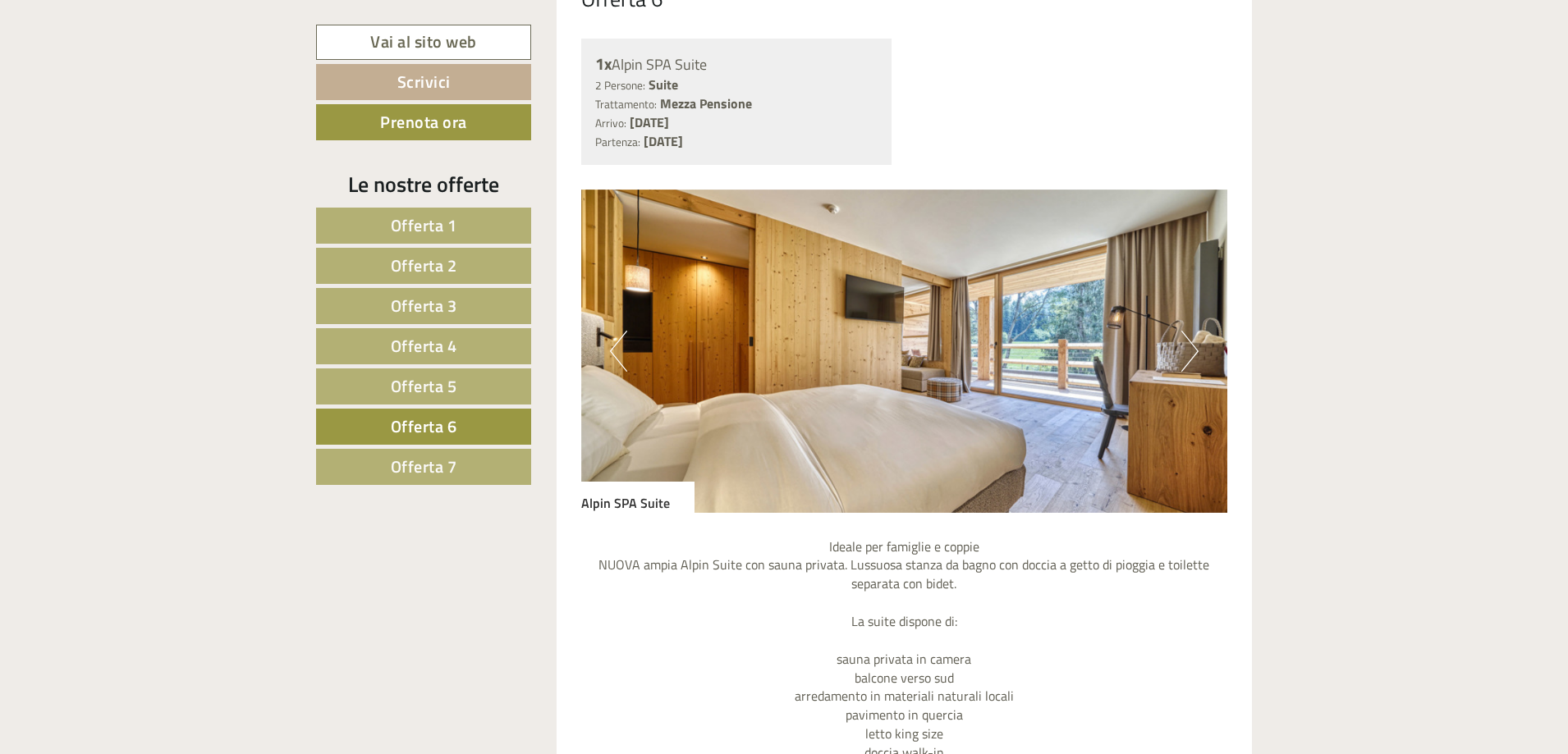
scroll to position [1458, 0]
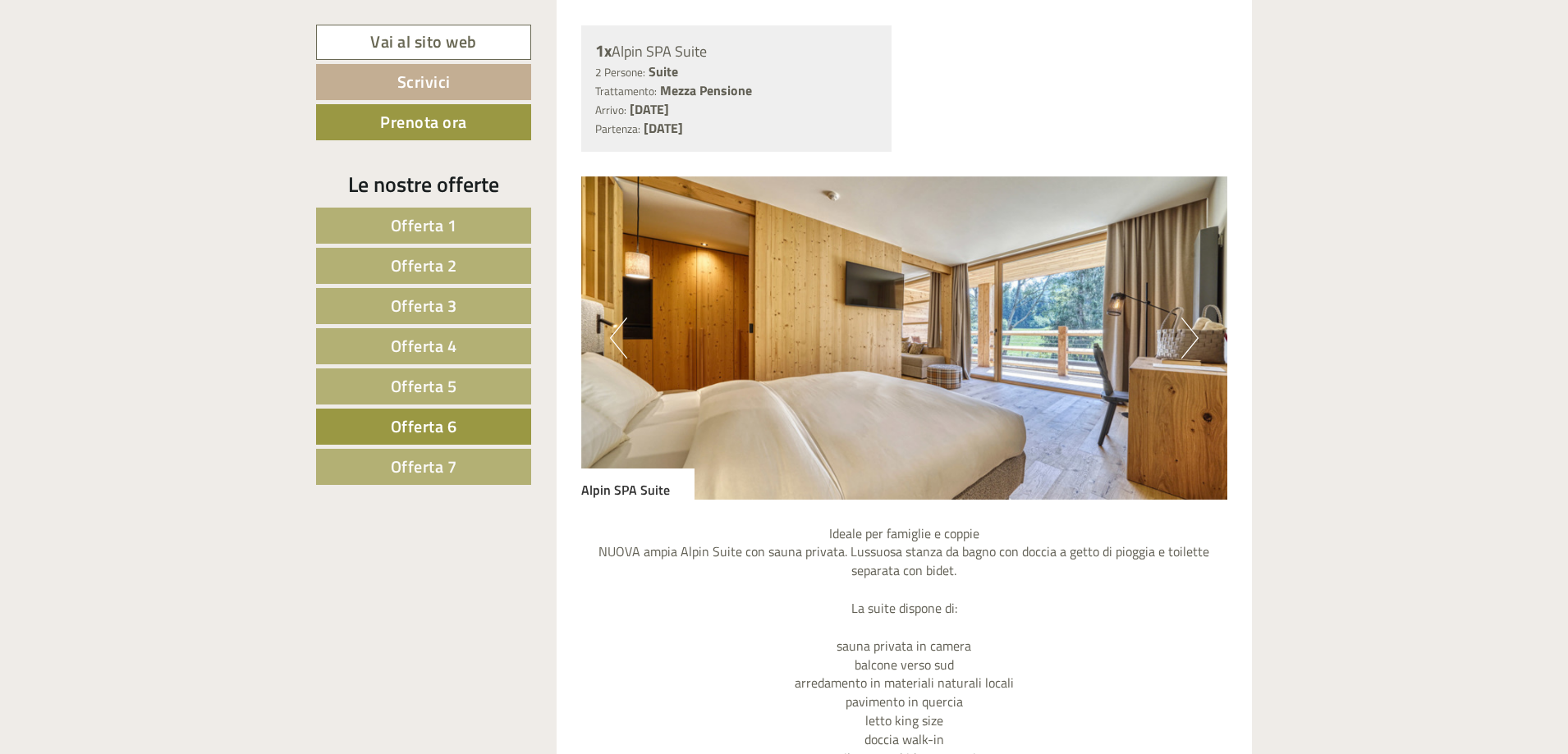
click at [1194, 341] on button "Next" at bounding box center [1190, 338] width 18 height 41
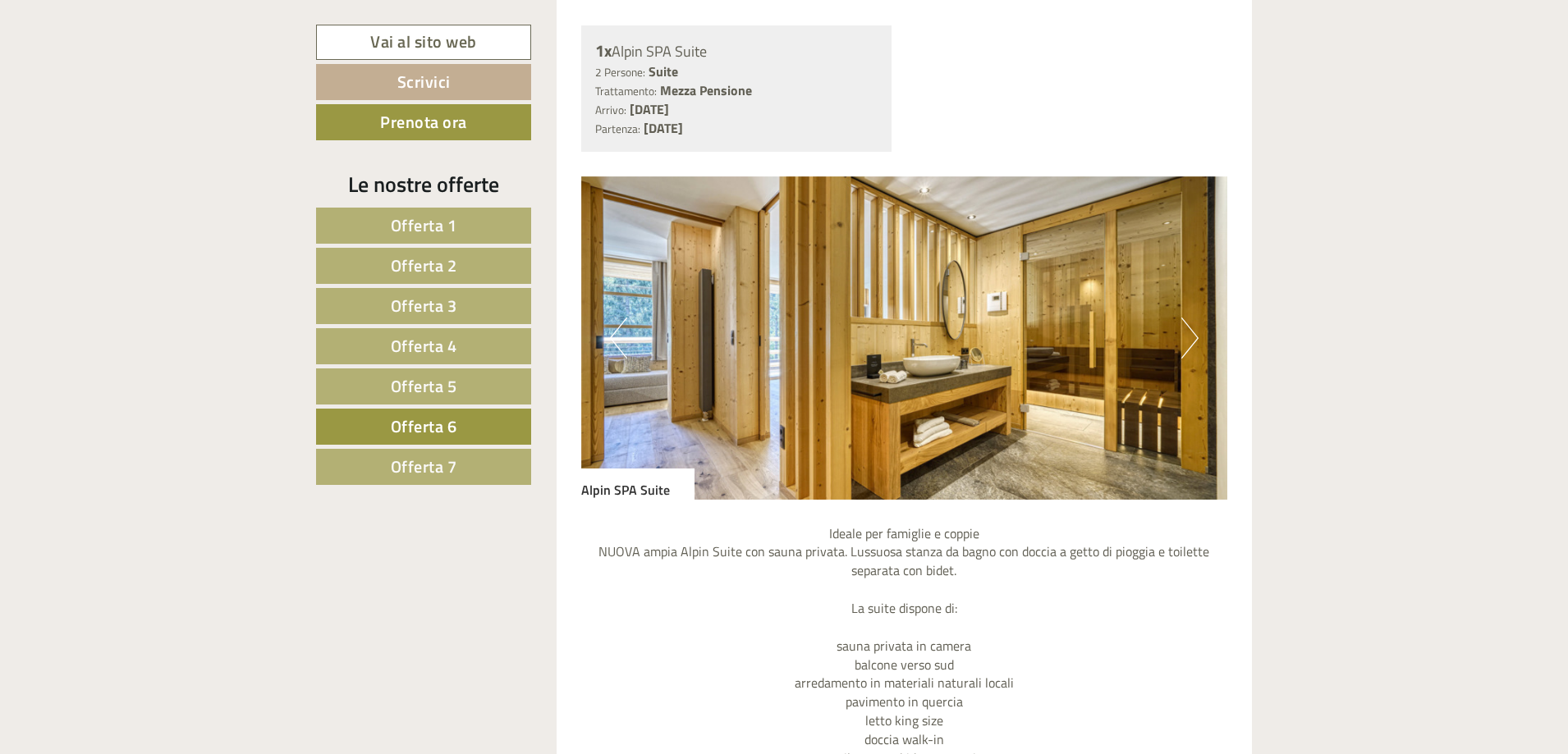
click at [1196, 336] on button "Next" at bounding box center [1190, 338] width 18 height 41
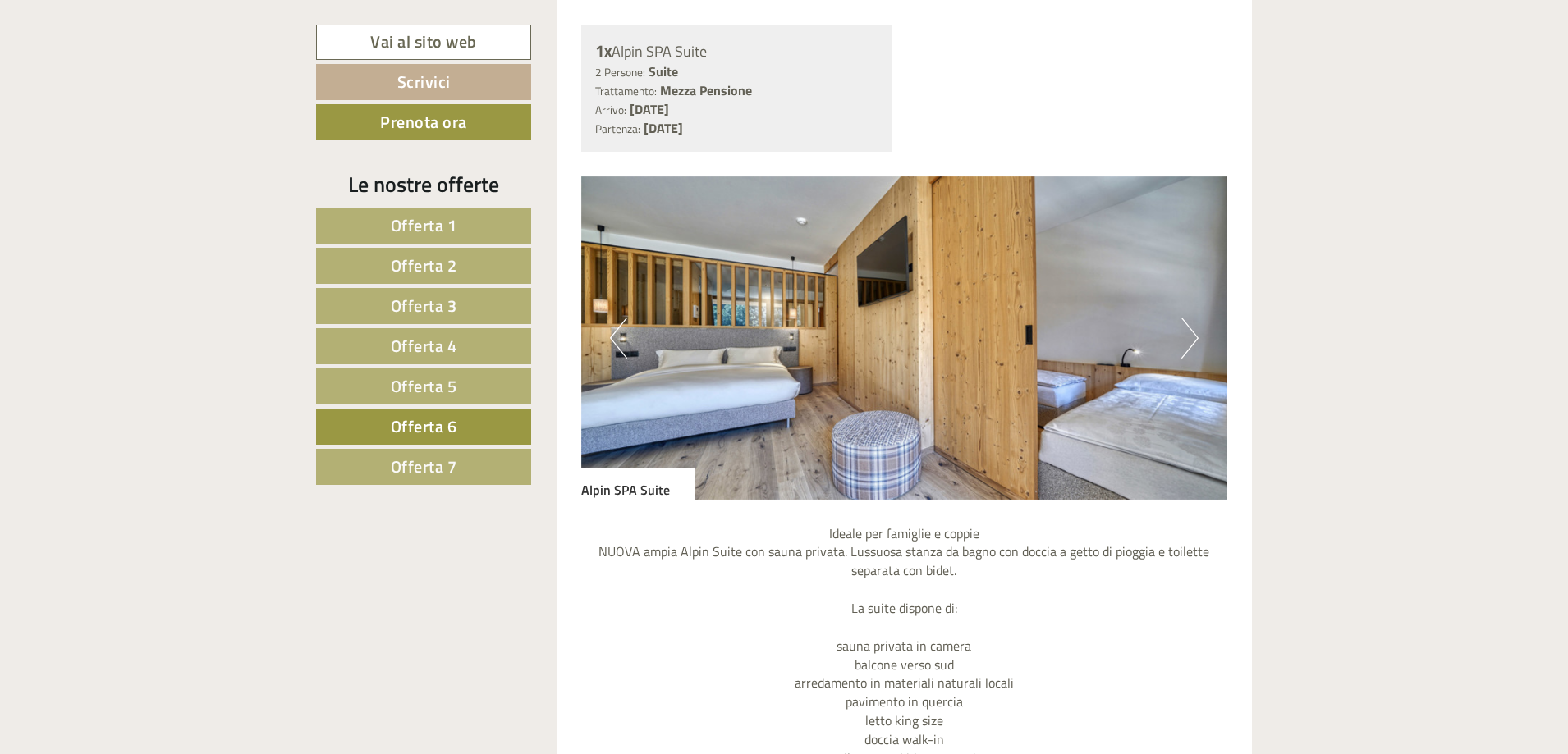
click at [1196, 336] on button "Next" at bounding box center [1190, 338] width 18 height 41
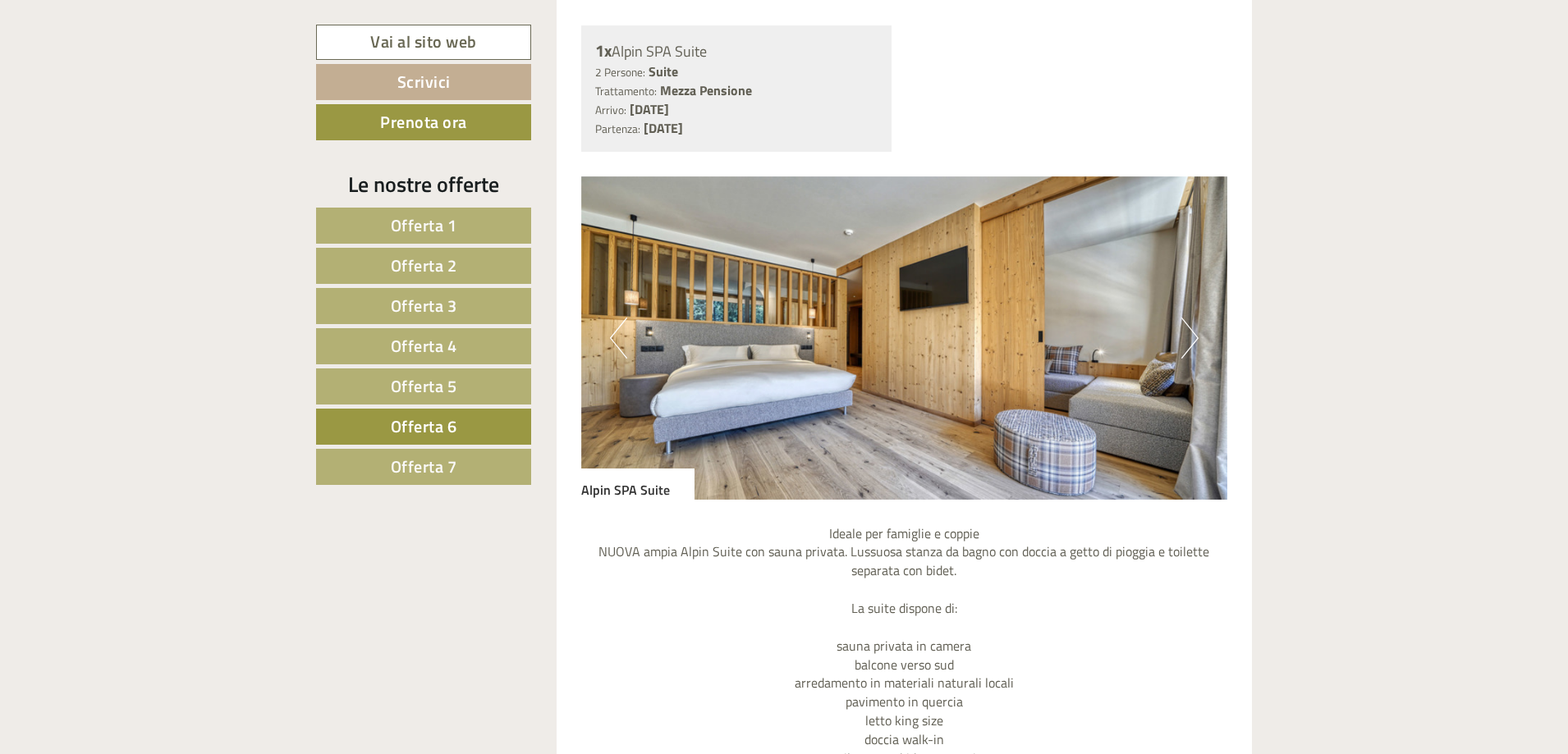
click at [1196, 336] on button "Next" at bounding box center [1190, 338] width 18 height 41
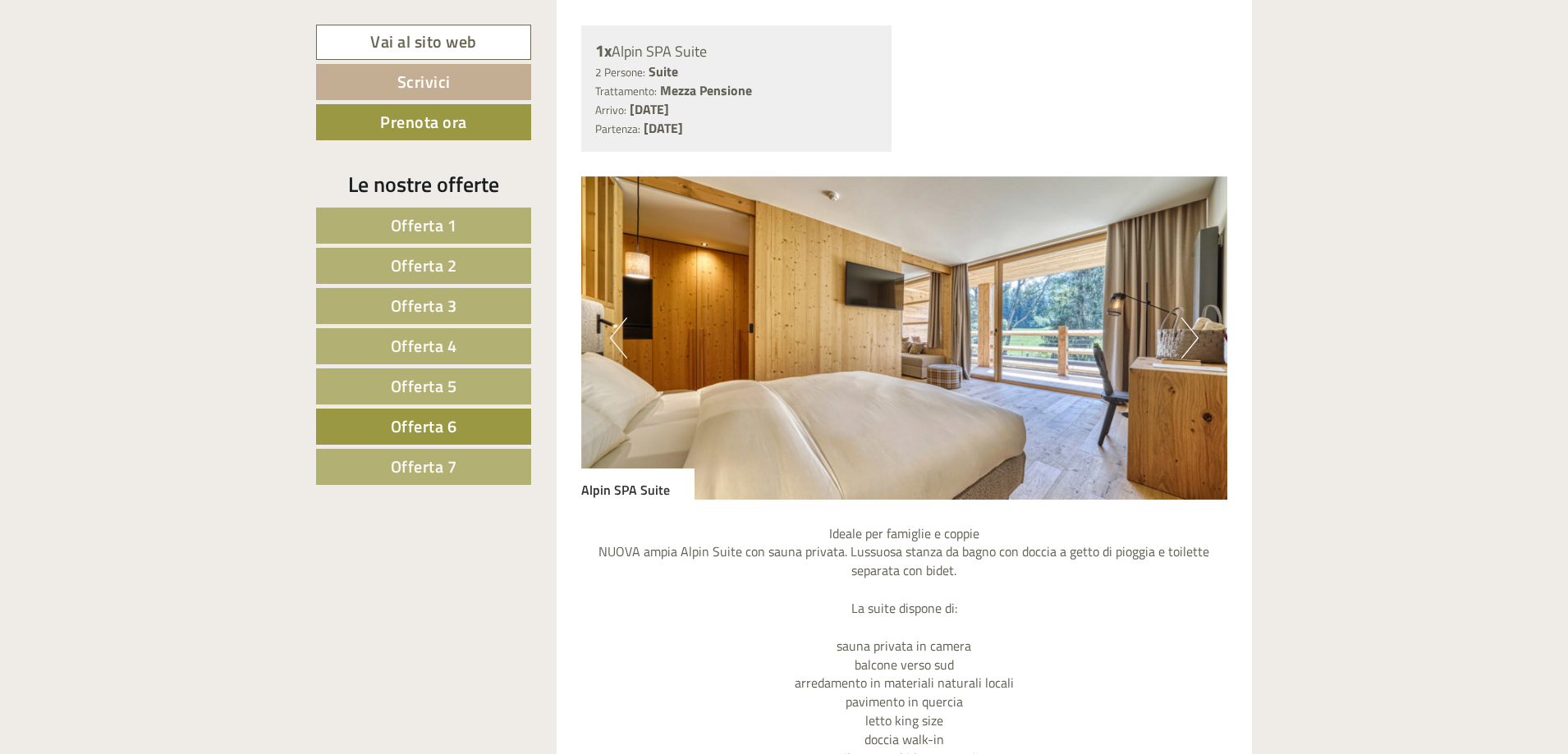
click at [1196, 336] on button "Next" at bounding box center [1190, 338] width 18 height 41
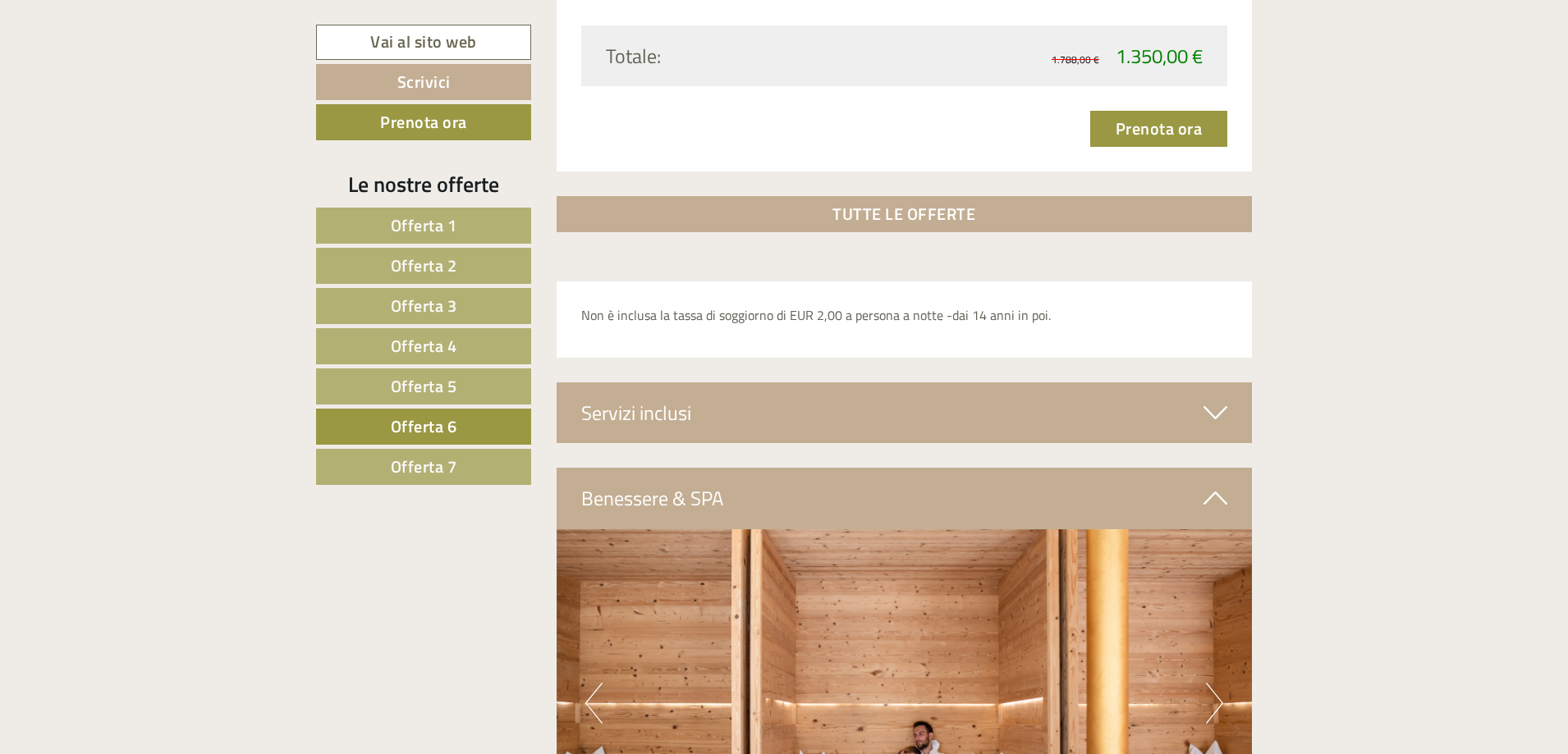
scroll to position [2689, 0]
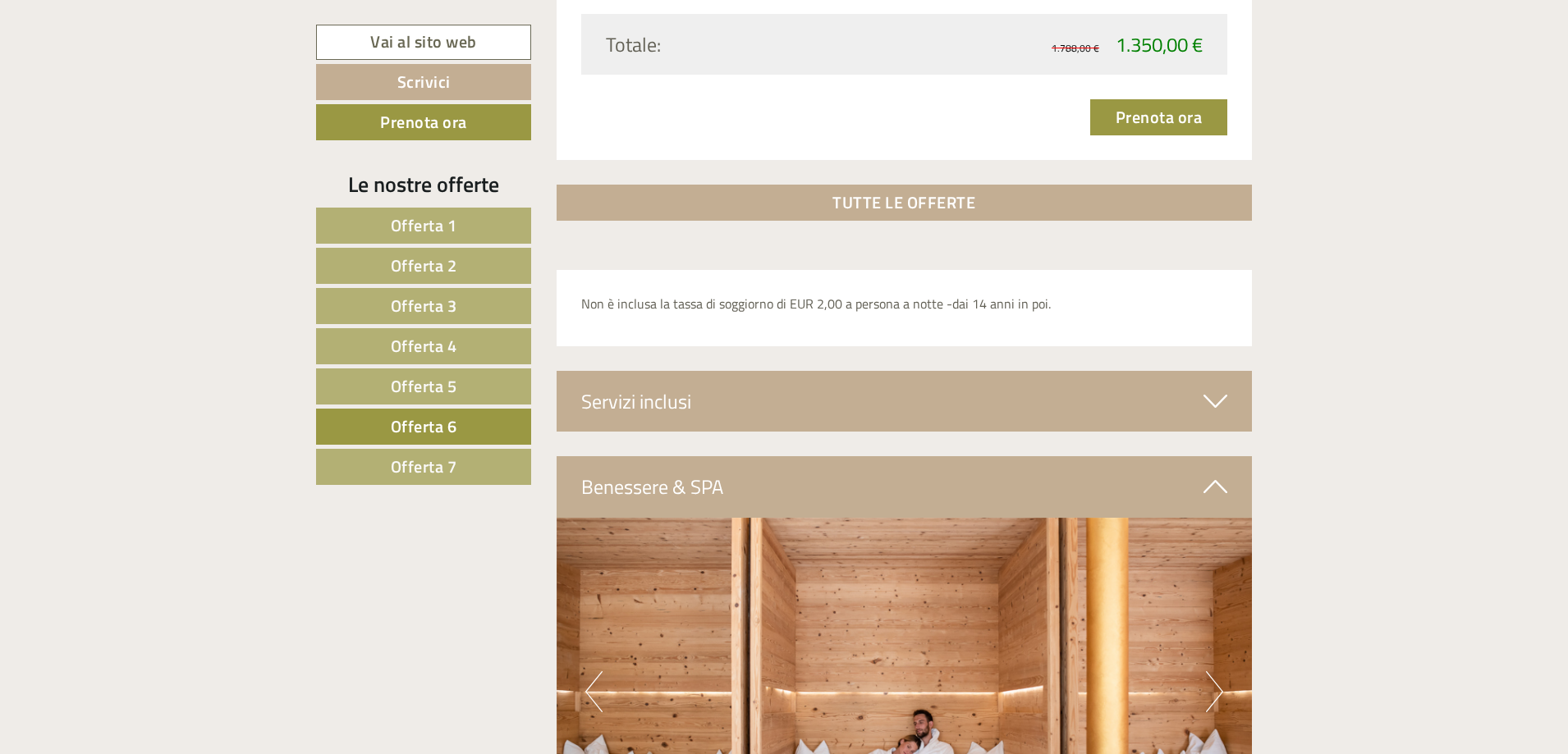
click at [392, 465] on span "Offerta 7" at bounding box center [425, 466] width 67 height 25
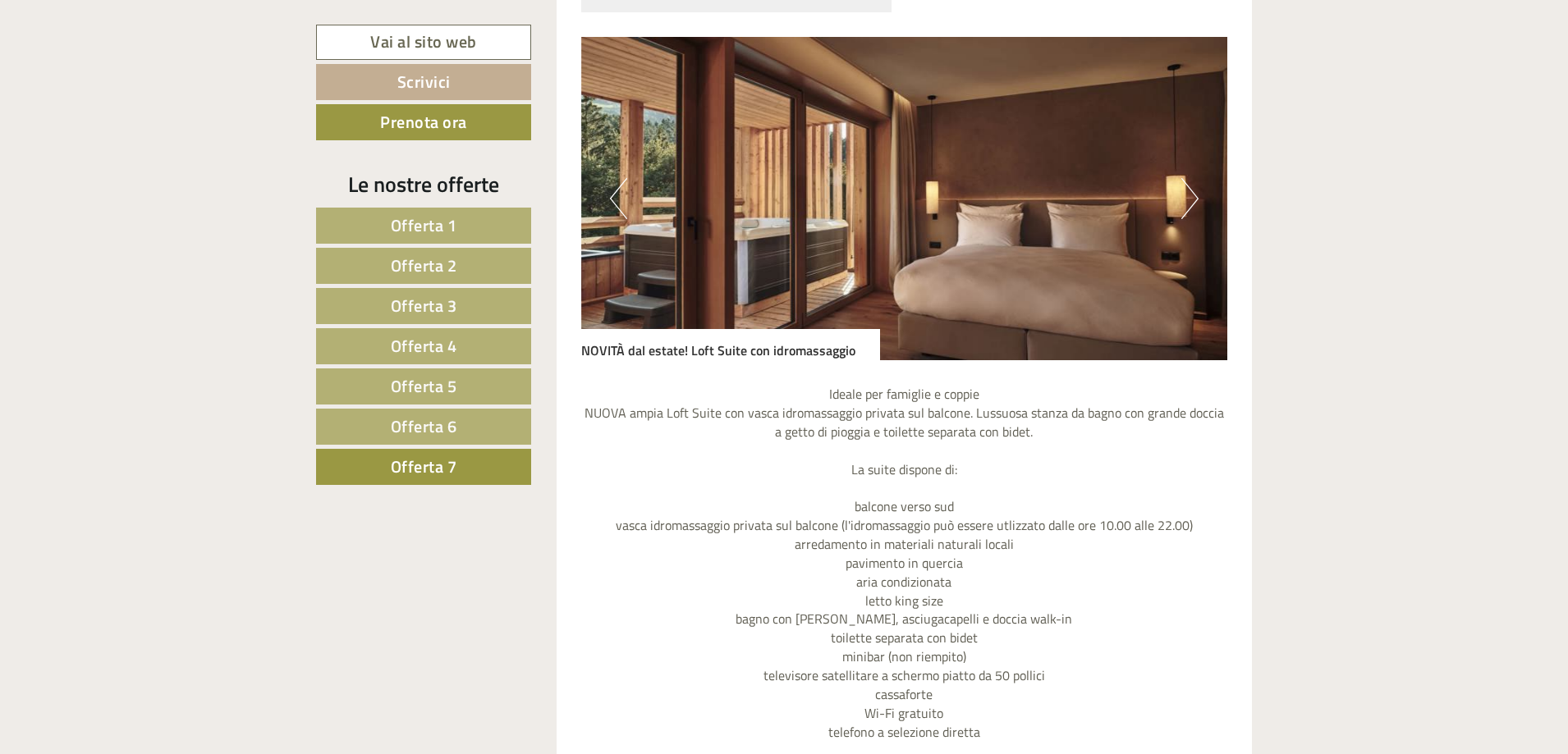
scroll to position [1458, 0]
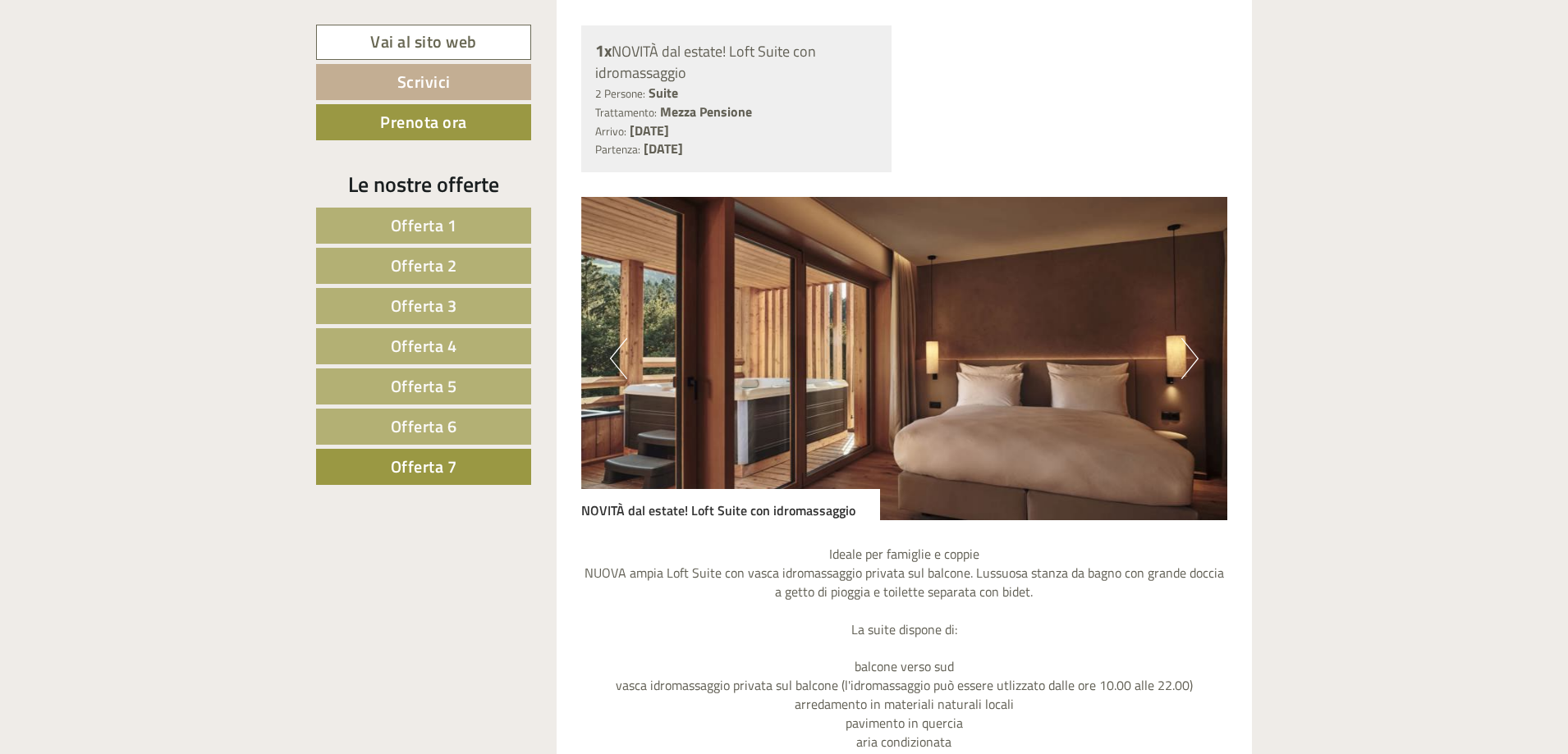
click at [1187, 358] on button "Next" at bounding box center [1190, 359] width 18 height 41
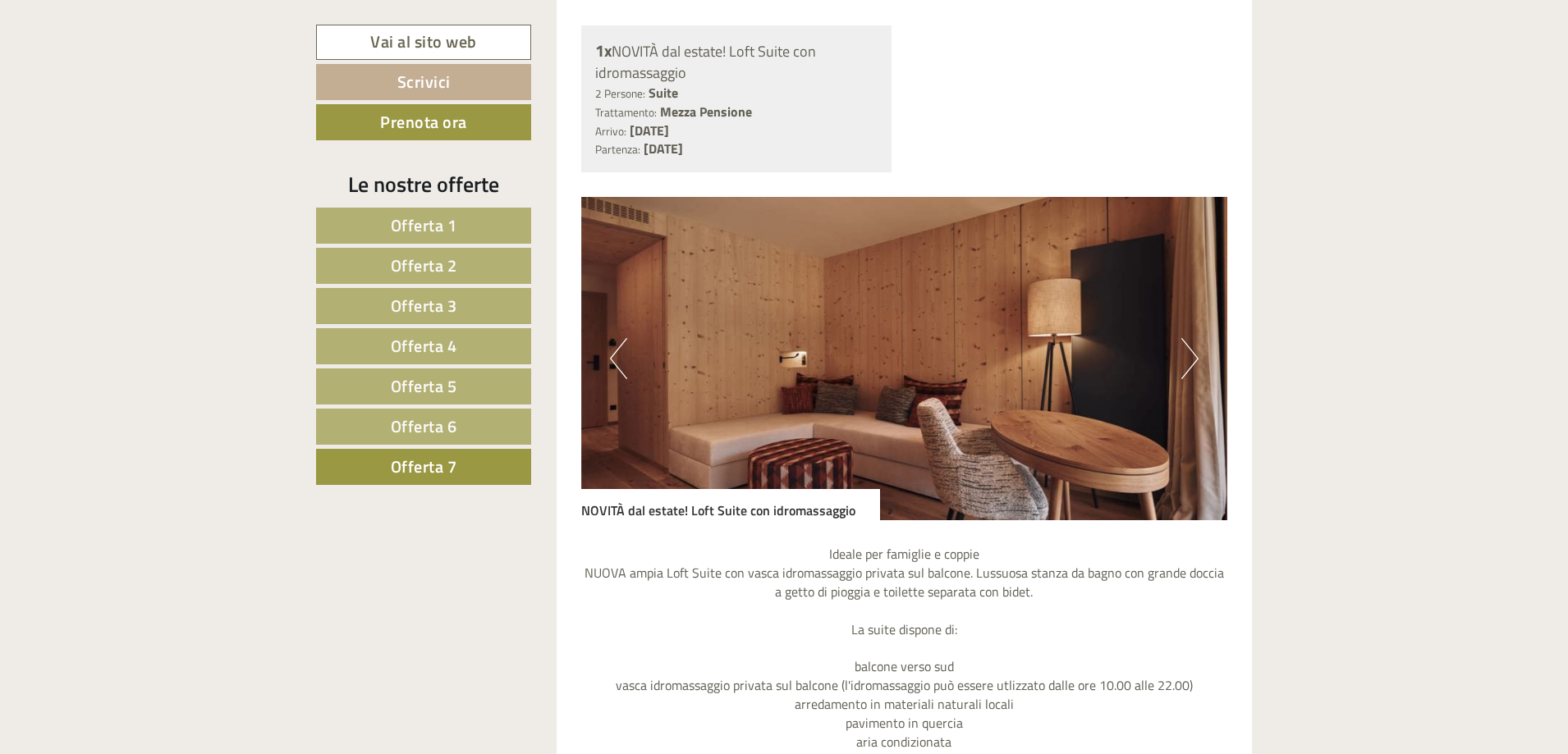
click at [1193, 355] on button "Next" at bounding box center [1190, 359] width 18 height 41
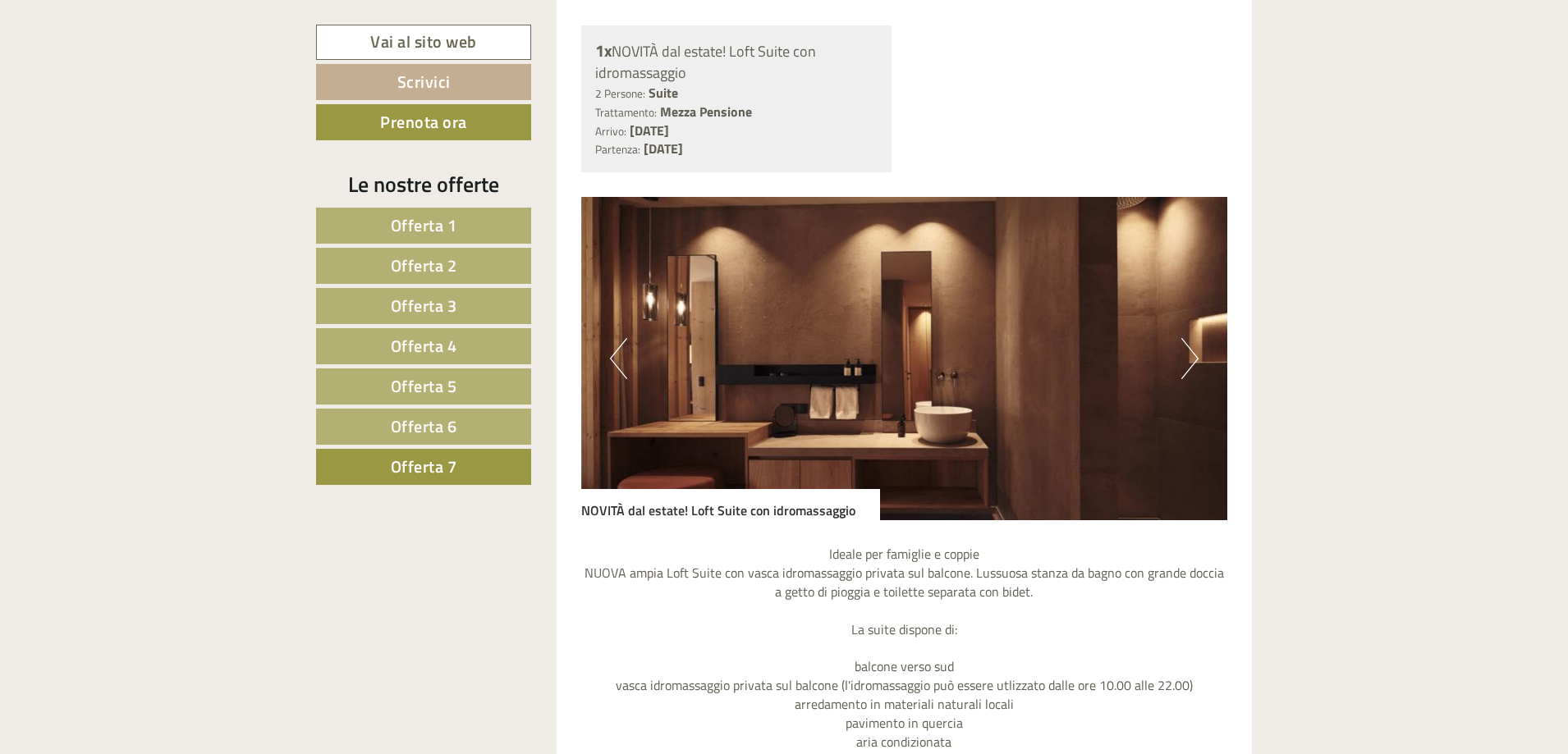
click at [1193, 355] on button "Next" at bounding box center [1190, 359] width 18 height 41
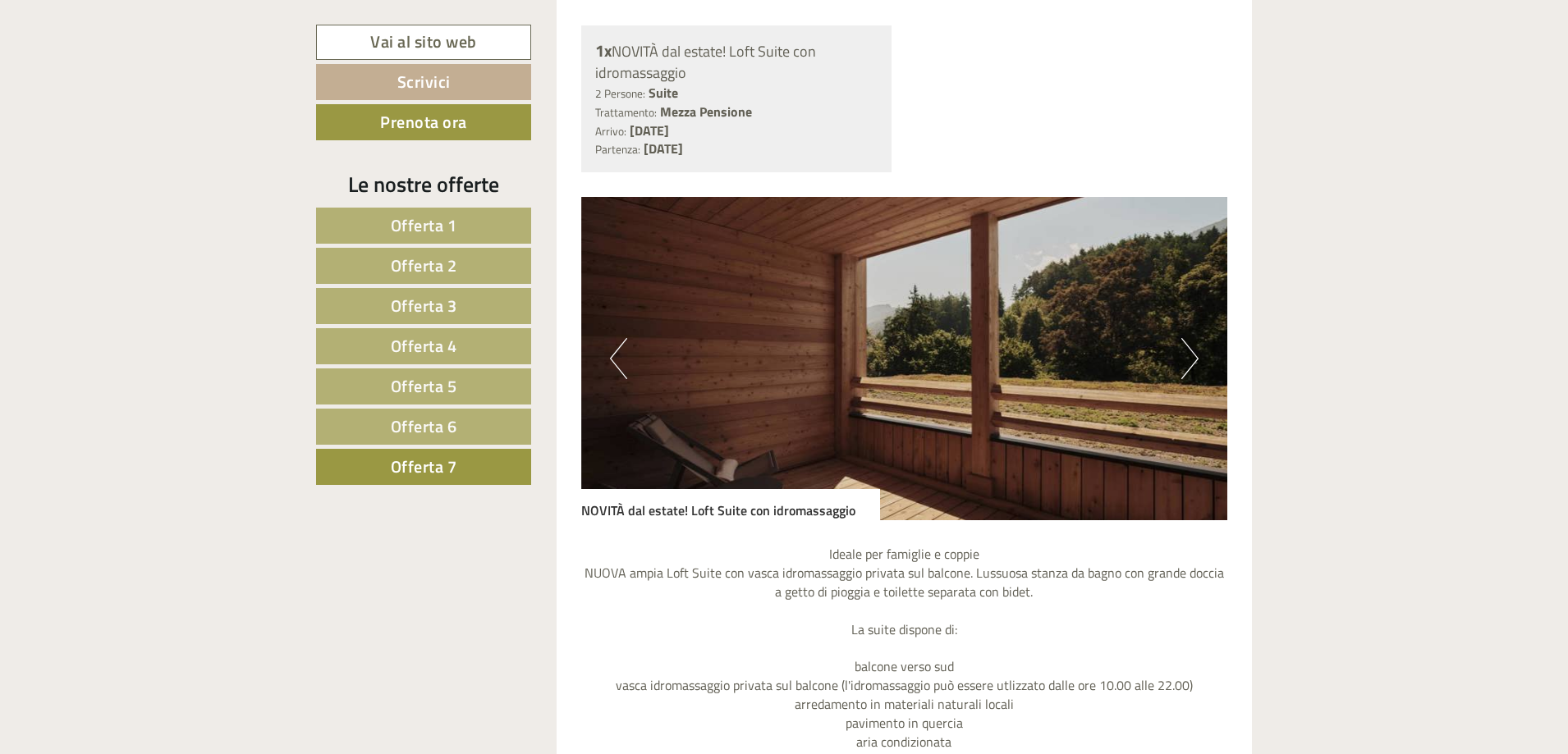
click at [1193, 355] on button "Next" at bounding box center [1190, 359] width 18 height 41
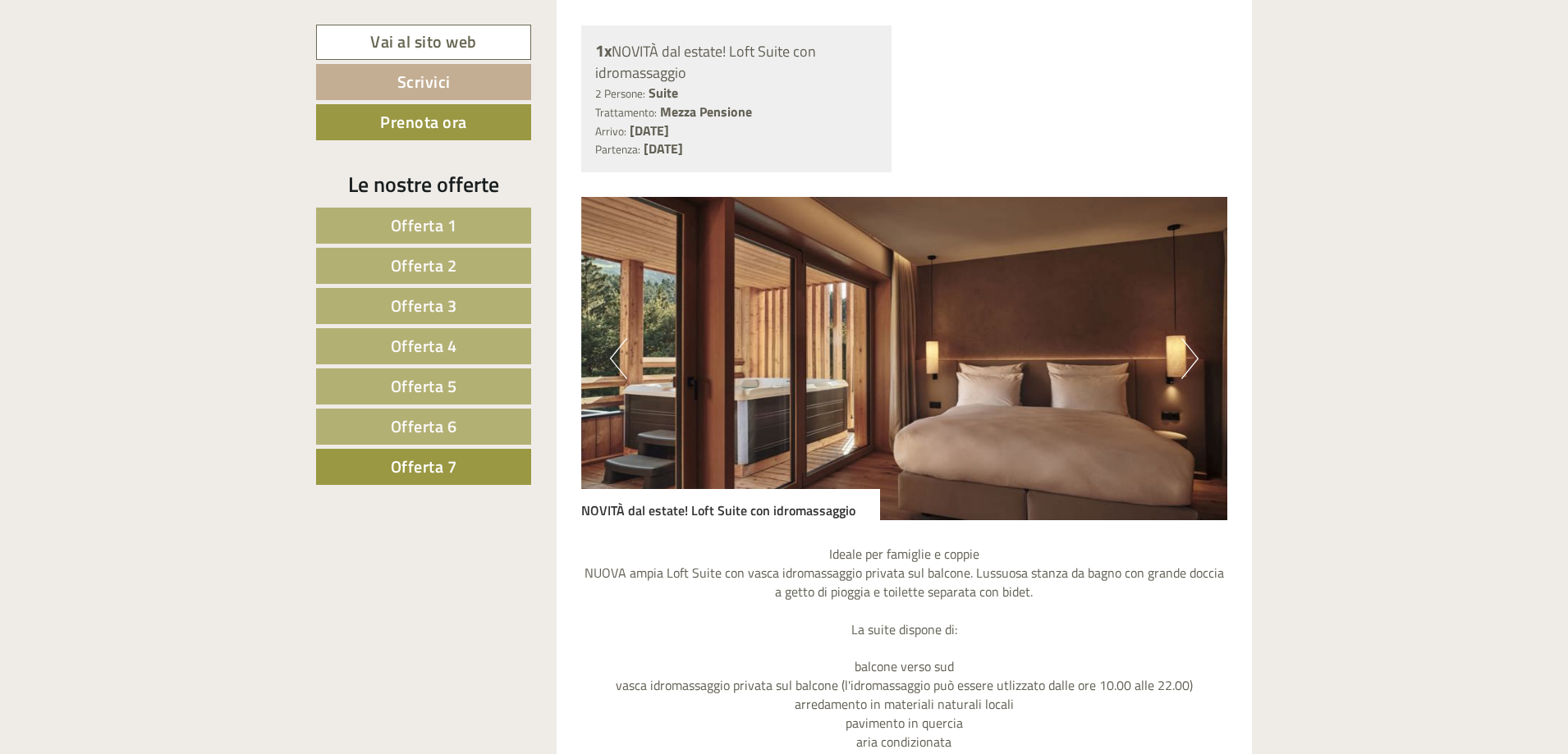
click at [1193, 355] on button "Next" at bounding box center [1190, 359] width 18 height 41
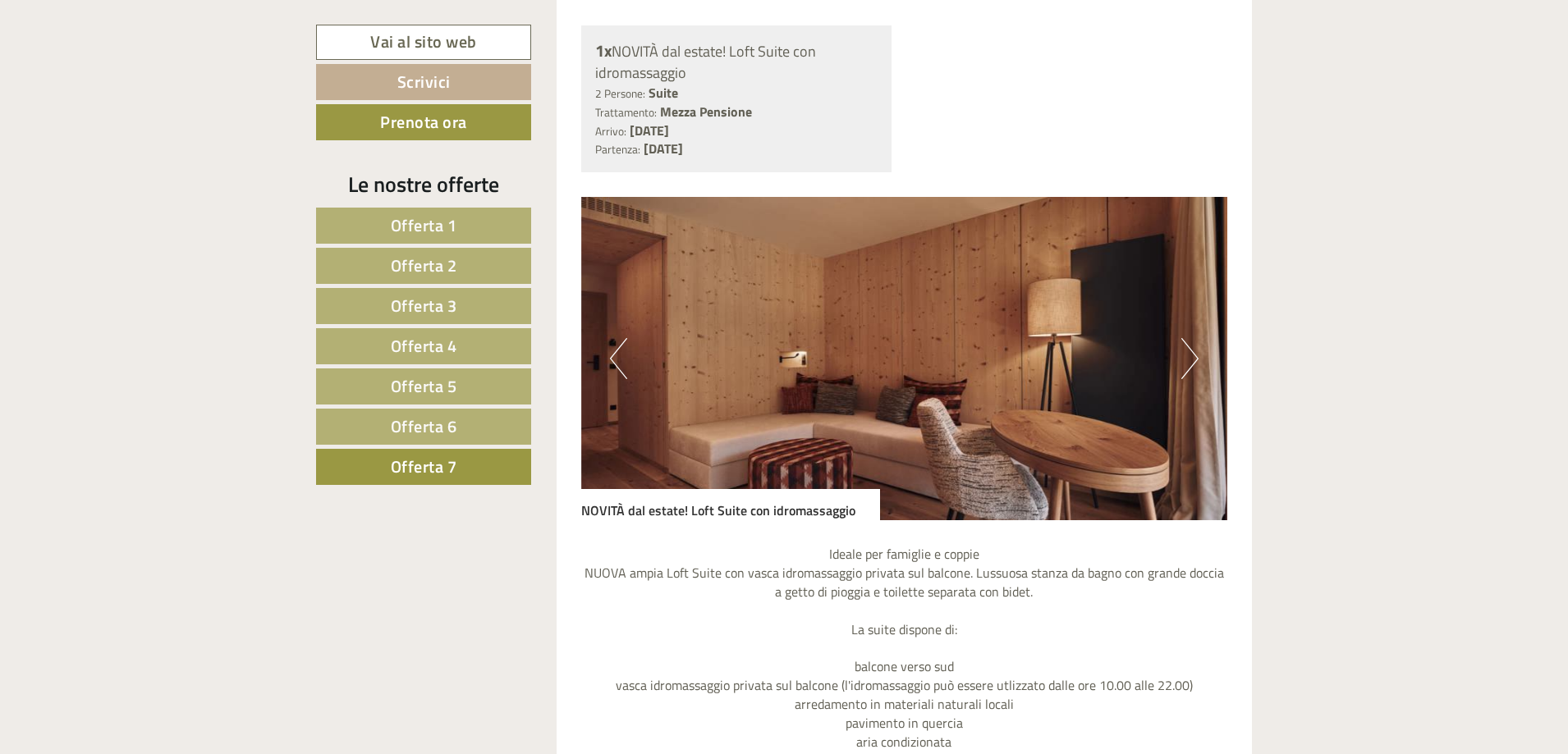
click at [1193, 355] on button "Next" at bounding box center [1190, 359] width 18 height 41
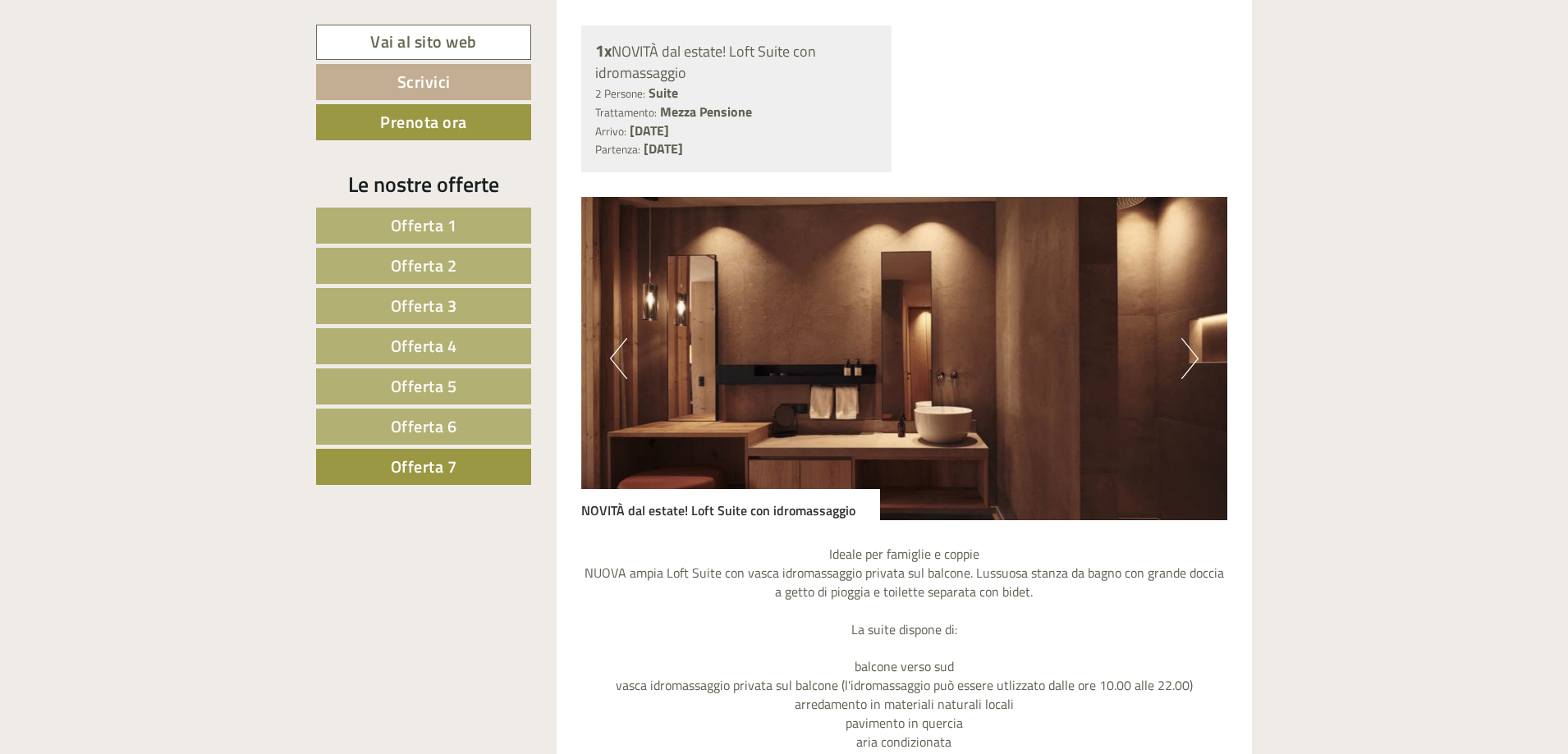
click at [1193, 355] on button "Next" at bounding box center [1190, 359] width 18 height 41
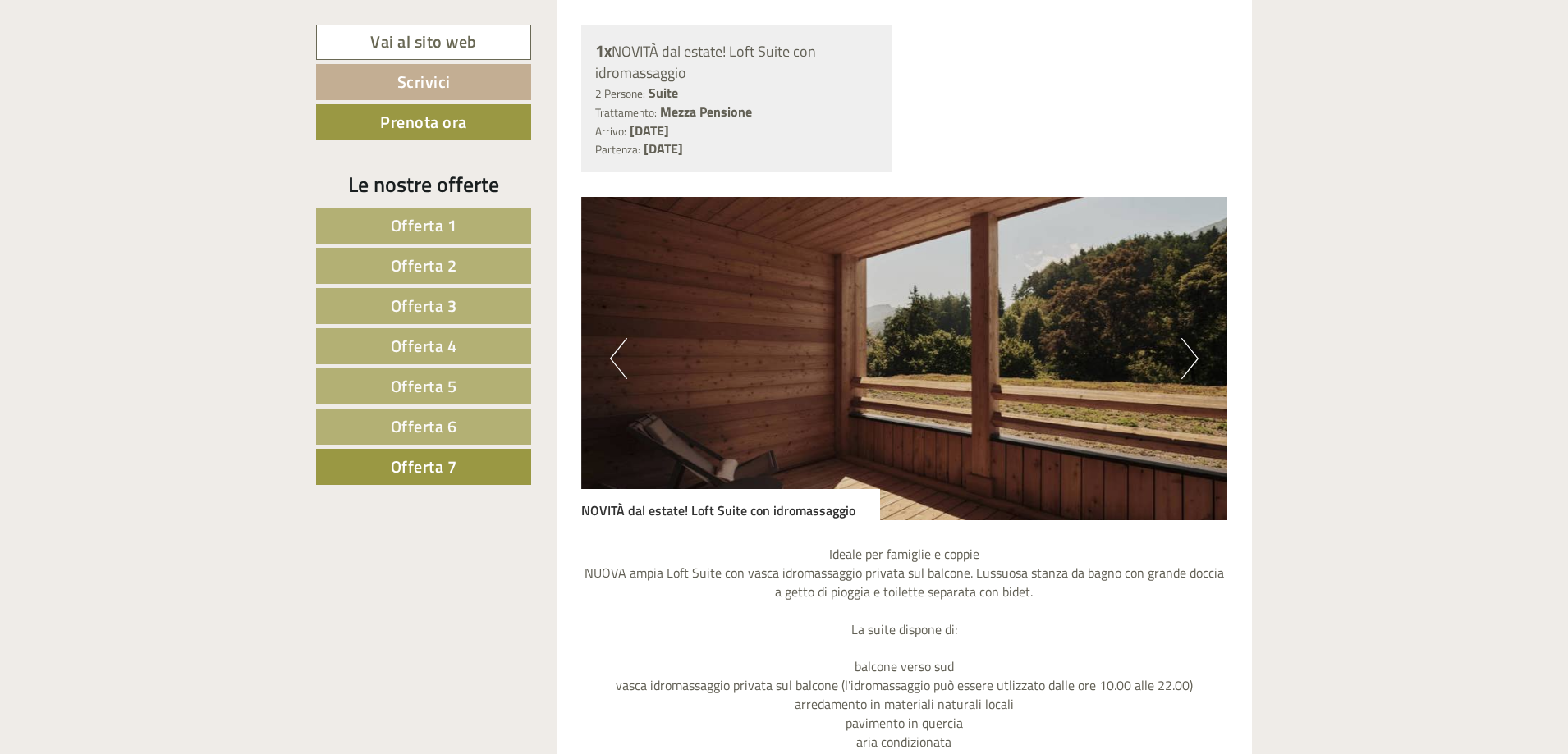
click at [1193, 355] on button "Next" at bounding box center [1190, 359] width 18 height 41
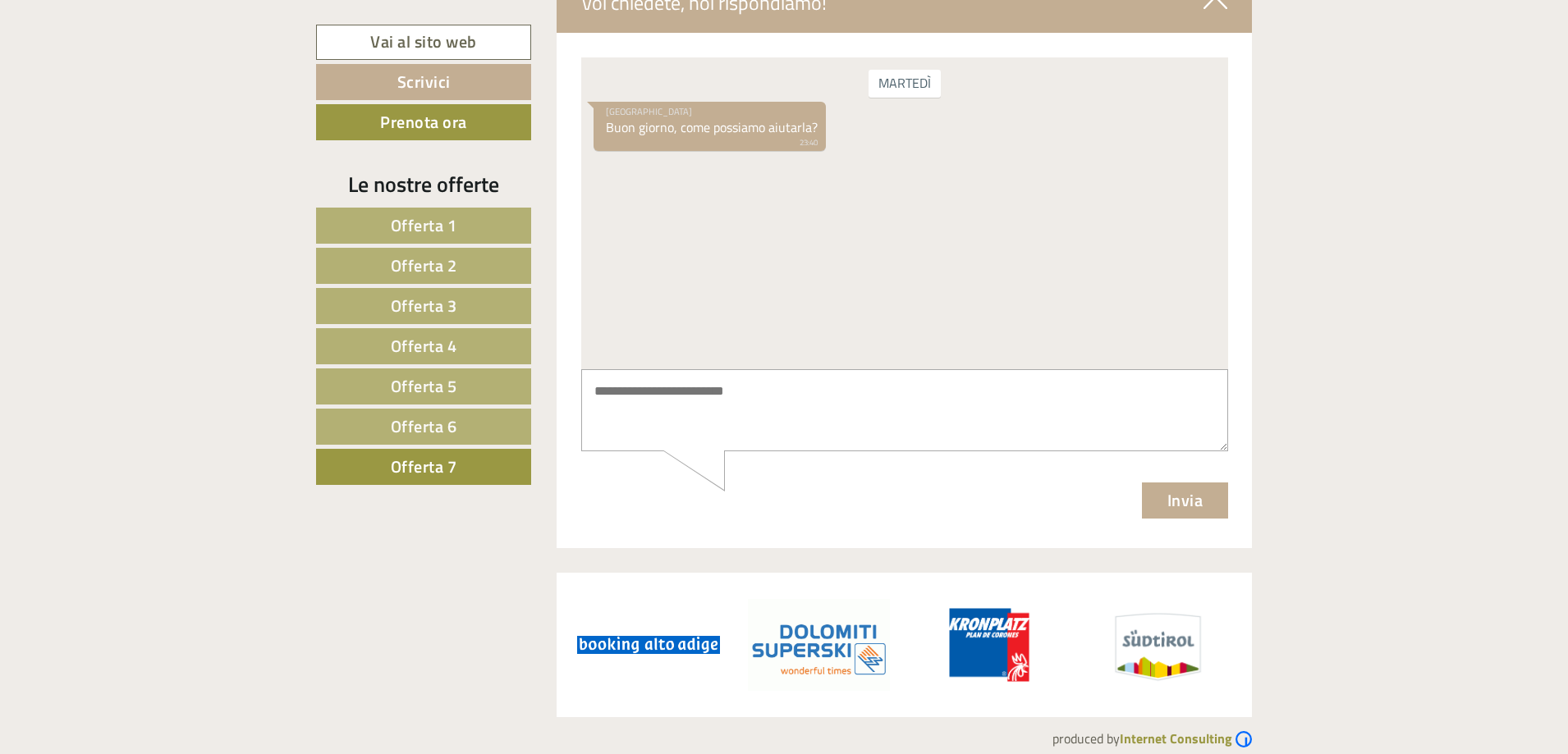
scroll to position [4300, 0]
